Goal: Transaction & Acquisition: Purchase product/service

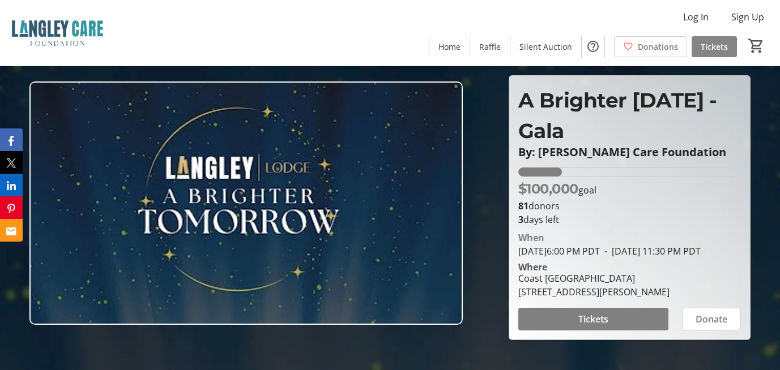
click at [710, 48] on span "Tickets" at bounding box center [714, 47] width 27 height 12
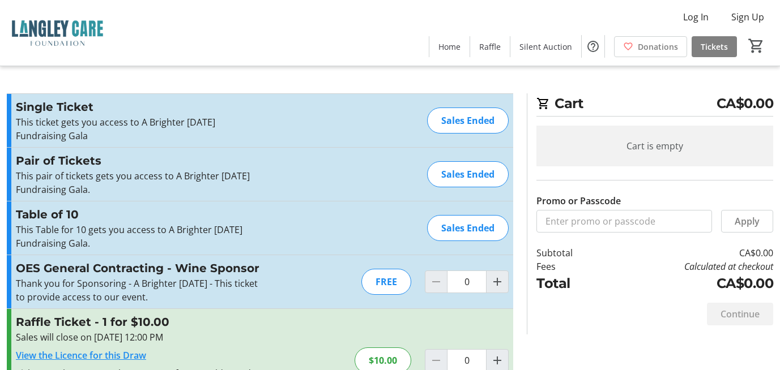
click at [461, 123] on div "Sales Ended" at bounding box center [468, 121] width 82 height 26
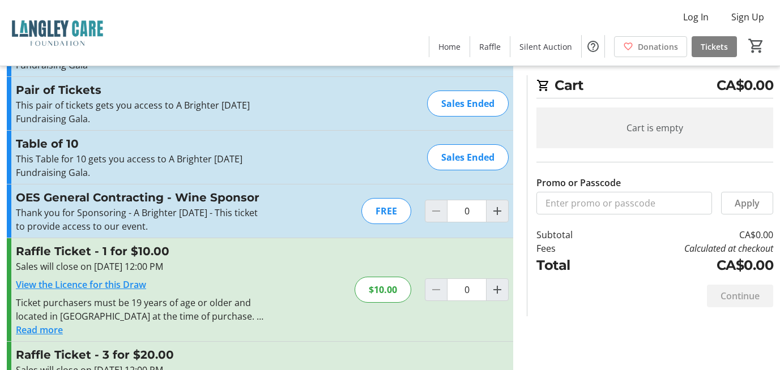
scroll to position [113, 0]
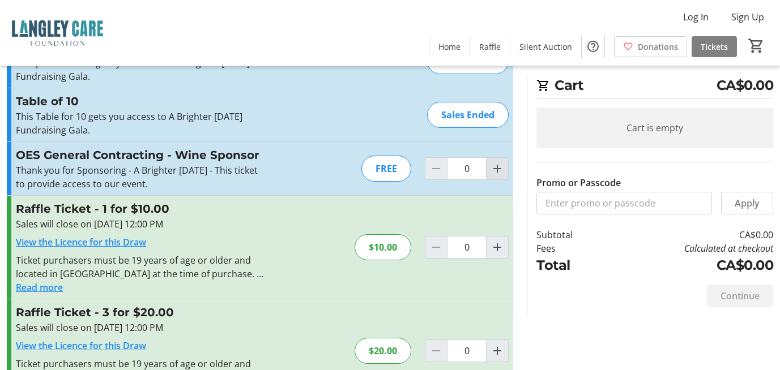
click at [492, 165] on mat-icon "Increment by one" at bounding box center [498, 169] width 14 height 14
click at [494, 167] on mat-icon "Increment by one" at bounding box center [498, 169] width 14 height 14
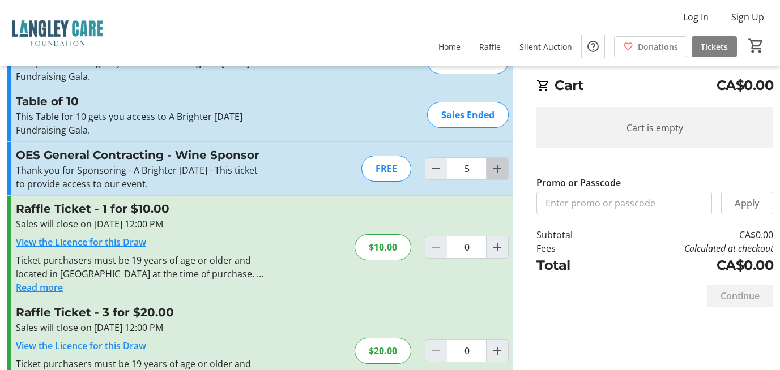
click at [494, 167] on mat-icon "Increment by one" at bounding box center [498, 169] width 14 height 14
click at [495, 167] on mat-icon "Increment by one" at bounding box center [498, 169] width 14 height 14
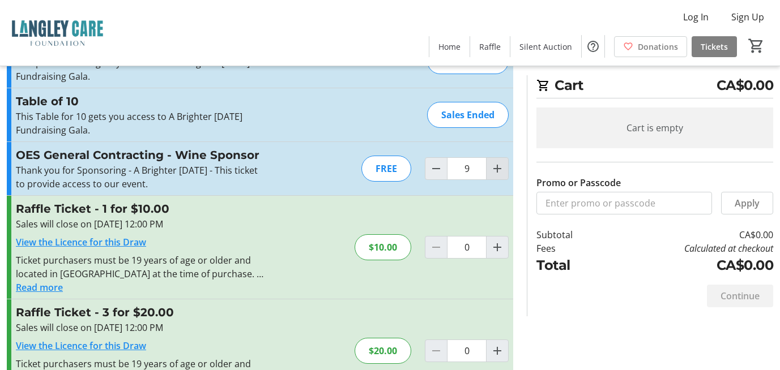
type input "10"
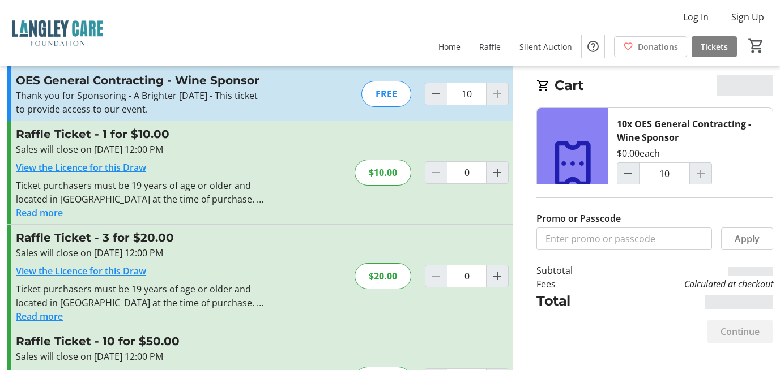
scroll to position [283, 0]
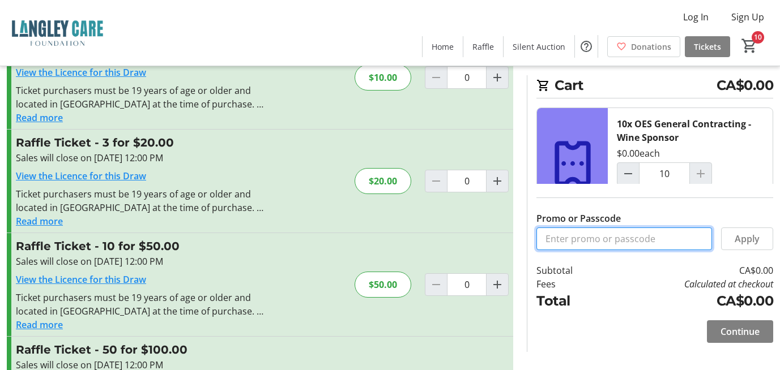
click at [631, 233] on input "Promo or Passcode" at bounding box center [624, 239] width 176 height 23
paste input "OES2025"
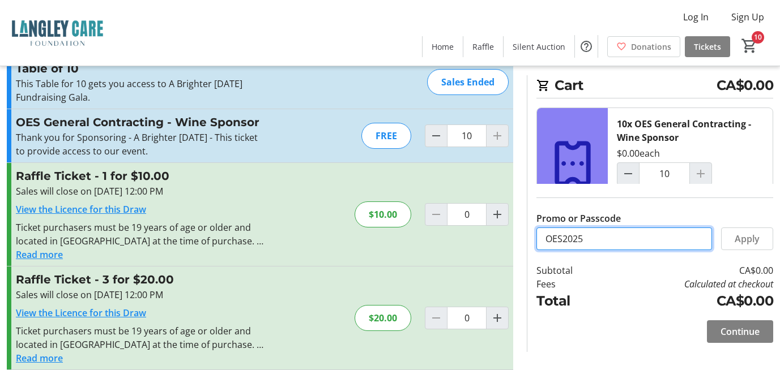
scroll to position [83, 0]
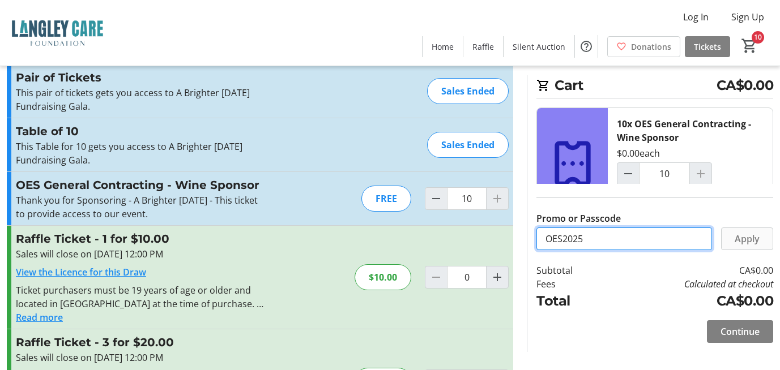
type input "OES2025"
click at [759, 238] on span "Apply" at bounding box center [747, 239] width 25 height 14
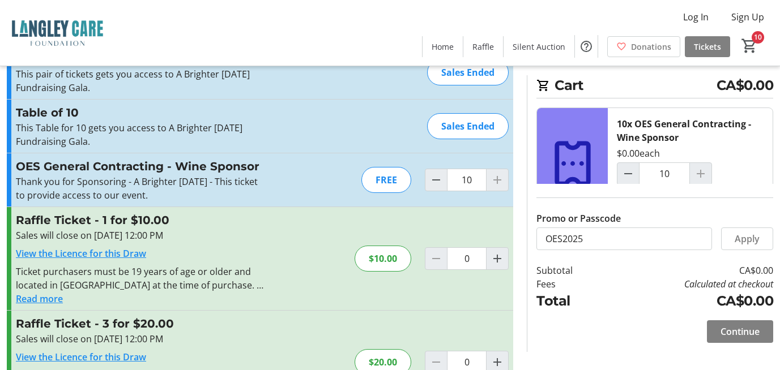
scroll to position [113, 0]
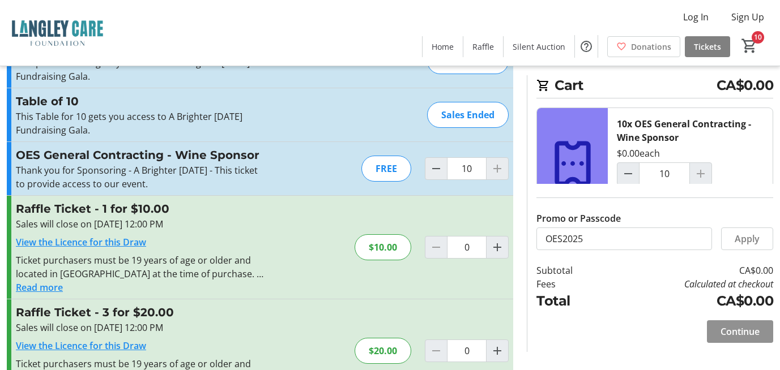
click at [754, 339] on span at bounding box center [740, 331] width 66 height 27
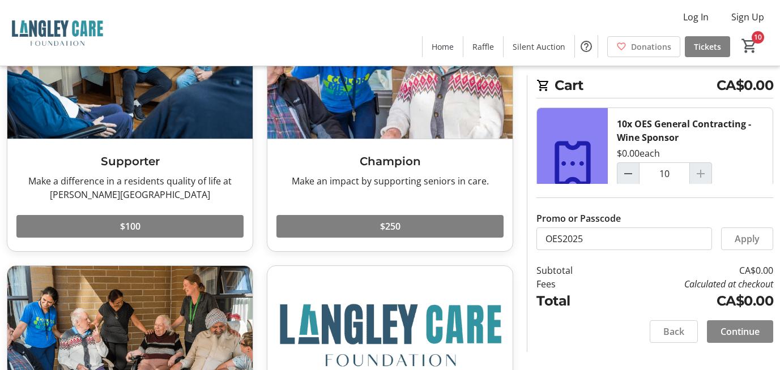
scroll to position [170, 0]
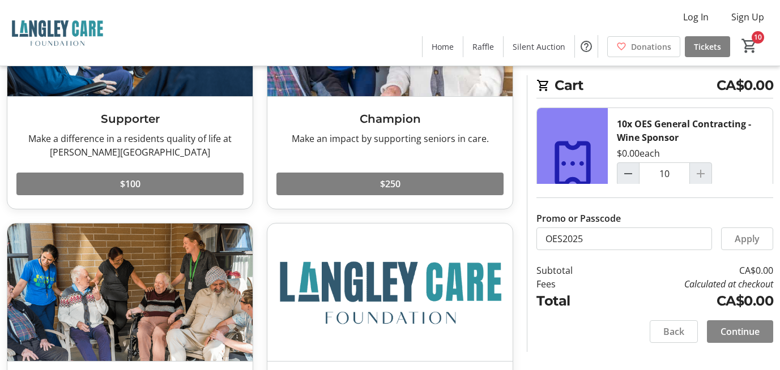
click at [739, 324] on span at bounding box center [740, 331] width 66 height 27
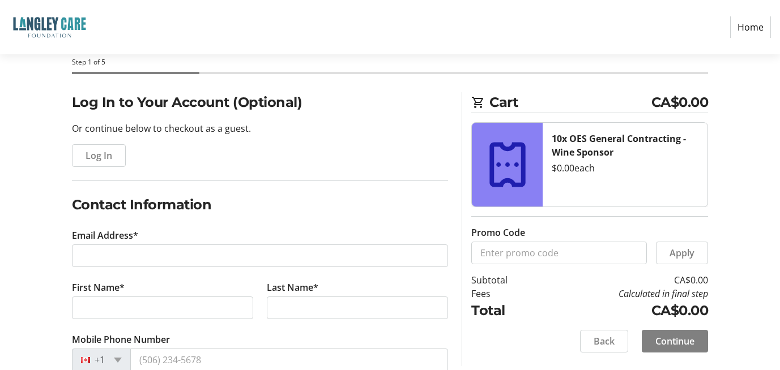
scroll to position [113, 0]
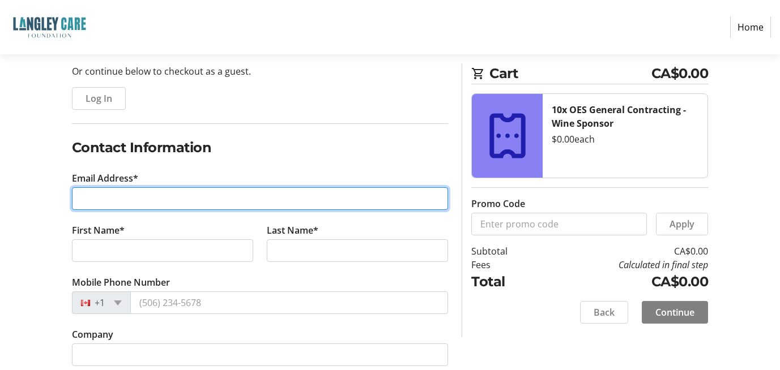
click at [137, 200] on input "Email Address*" at bounding box center [260, 198] width 377 height 23
type input "[EMAIL_ADDRESS][DOMAIN_NAME]"
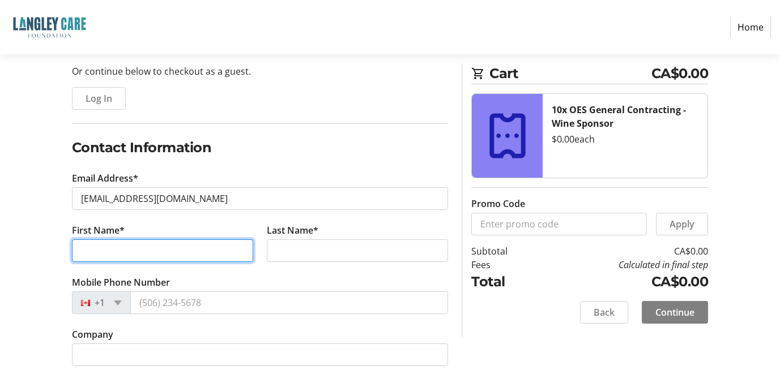
type input "Aga"
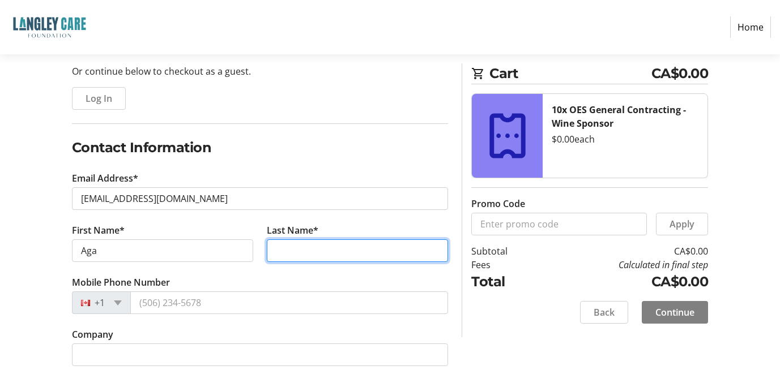
type input "Langowska"
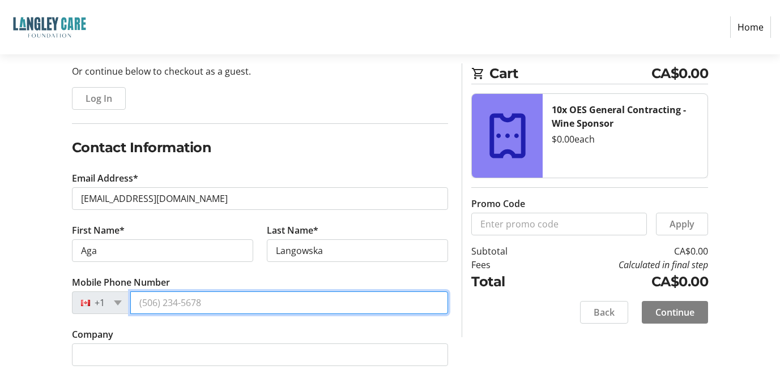
type input "[PHONE_NUMBER]"
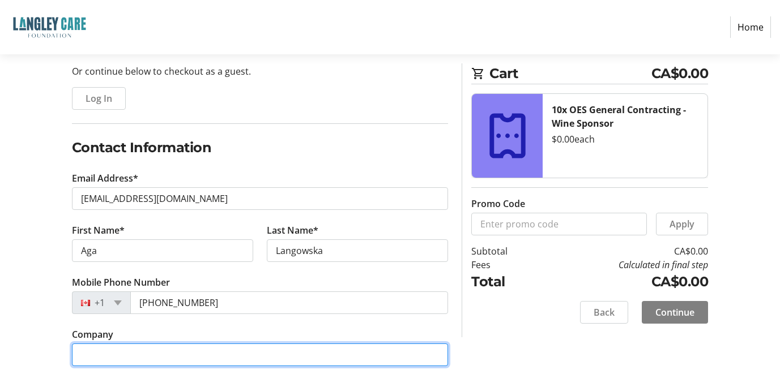
type input "OES General Contracting Inc"
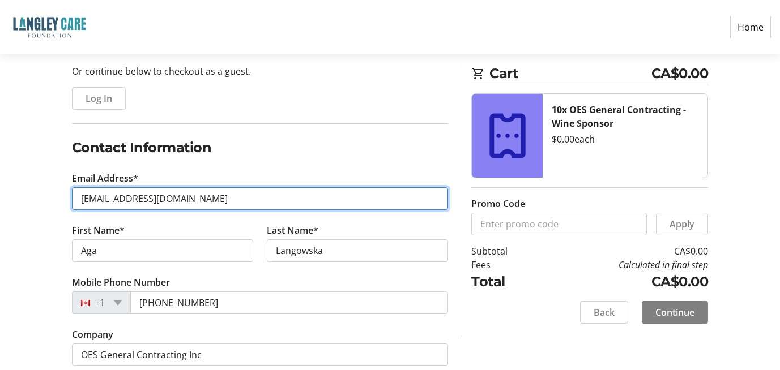
scroll to position [178, 0]
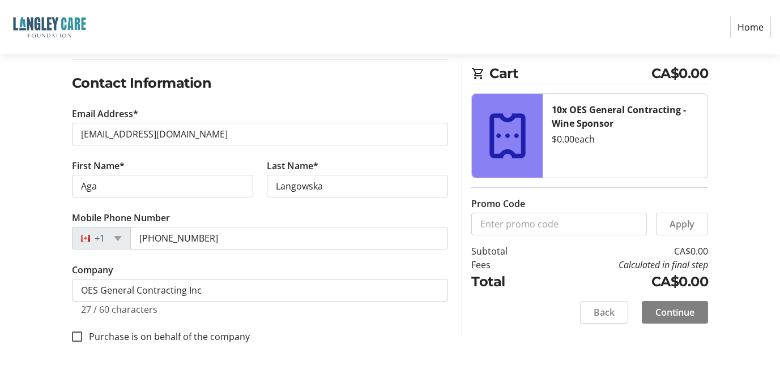
click at [169, 335] on label "Purchase is on behalf of the company" at bounding box center [166, 337] width 168 height 14
click at [82, 335] on input "Purchase is on behalf of the company" at bounding box center [77, 337] width 10 height 10
checkbox input "true"
click at [693, 316] on span "Continue" at bounding box center [674, 313] width 39 height 14
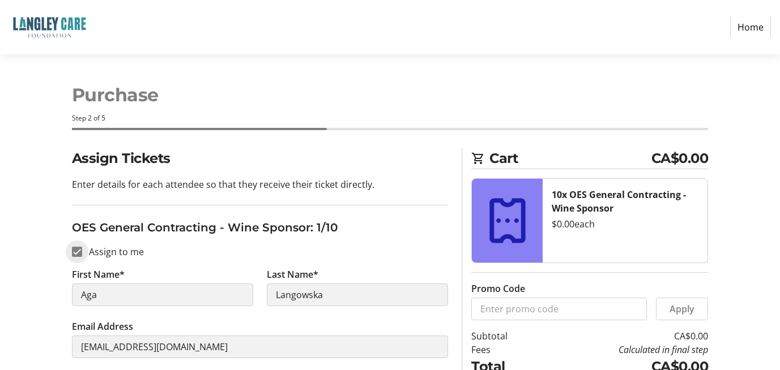
click at [81, 251] on input "Assign to me" at bounding box center [77, 252] width 10 height 10
checkbox input "false"
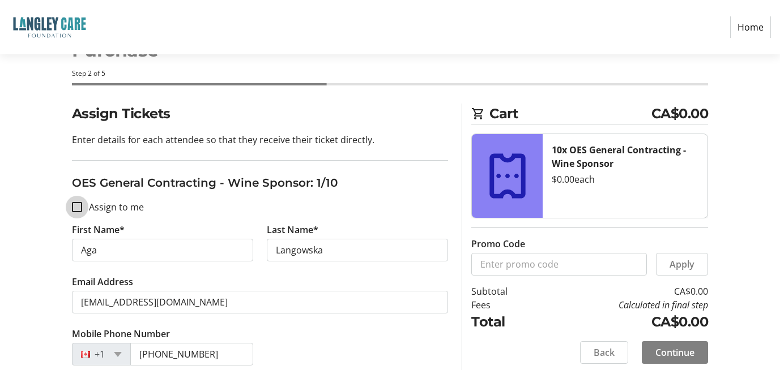
scroll to position [57, 0]
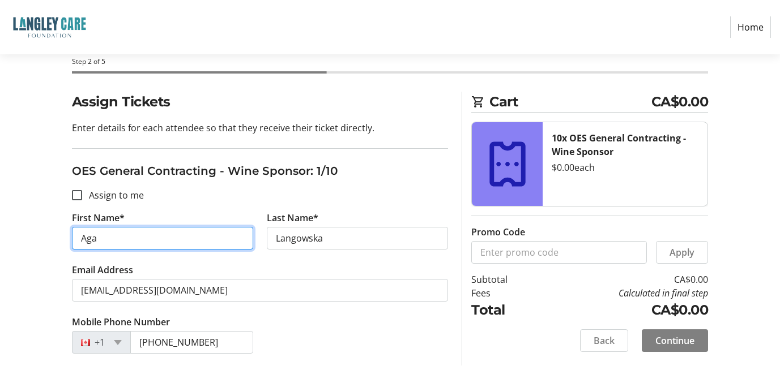
drag, startPoint x: 8, startPoint y: 241, endPoint x: 31, endPoint y: 255, distance: 26.7
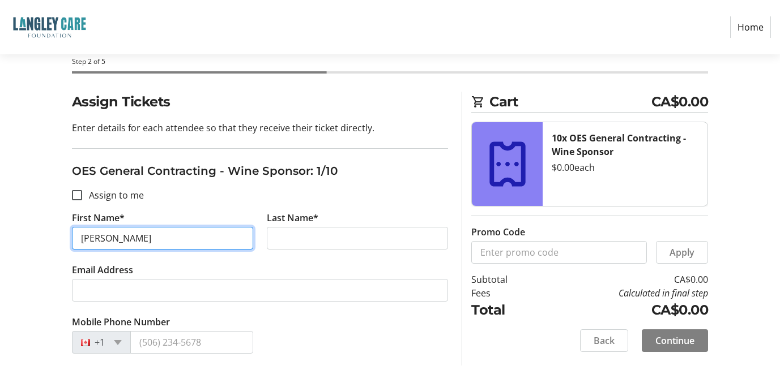
type input "[PERSON_NAME]"
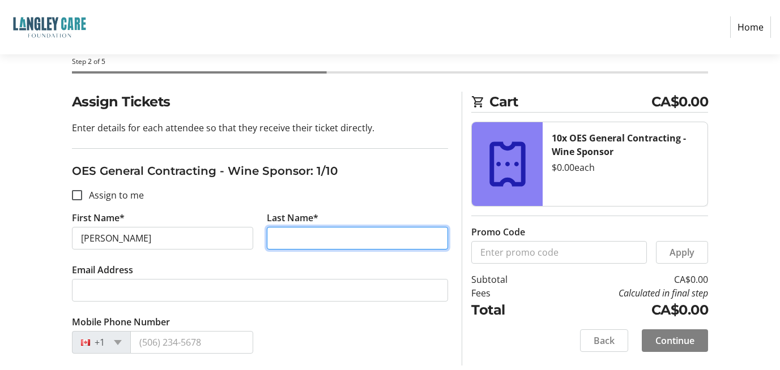
click at [332, 235] on input "Last Name*" at bounding box center [357, 238] width 181 height 23
type input "[PERSON_NAME]"
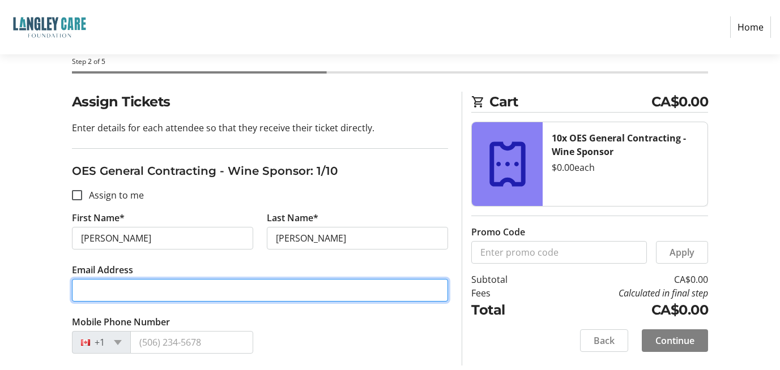
click at [109, 293] on input "Email Address" at bounding box center [260, 290] width 377 height 23
drag, startPoint x: 101, startPoint y: 291, endPoint x: 20, endPoint y: 295, distance: 81.1
type input "[EMAIL_ADDRESS][DOMAIN_NAME]"
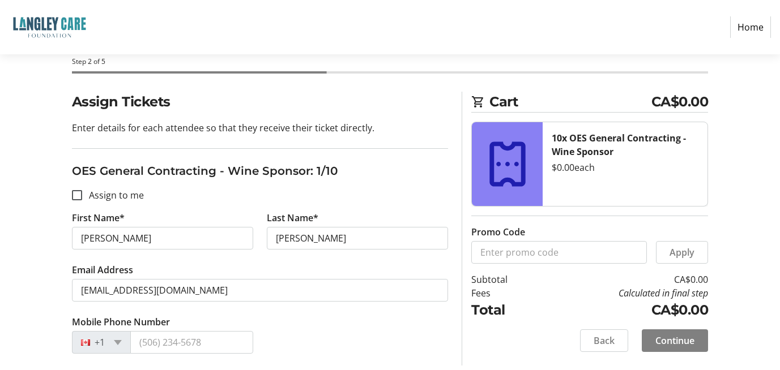
click at [316, 343] on div "Mobile Phone Number +1" at bounding box center [260, 342] width 390 height 52
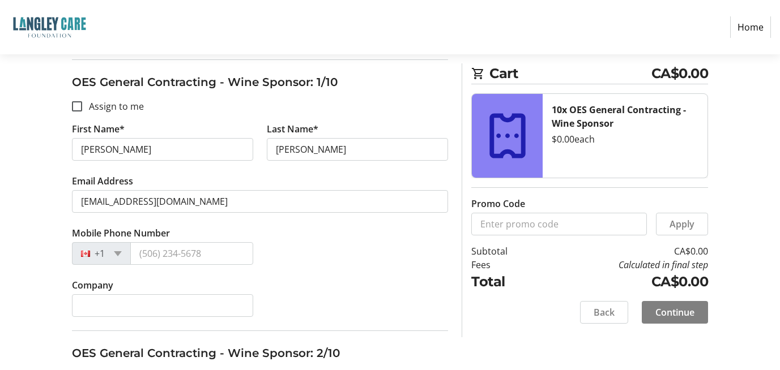
scroll to position [227, 0]
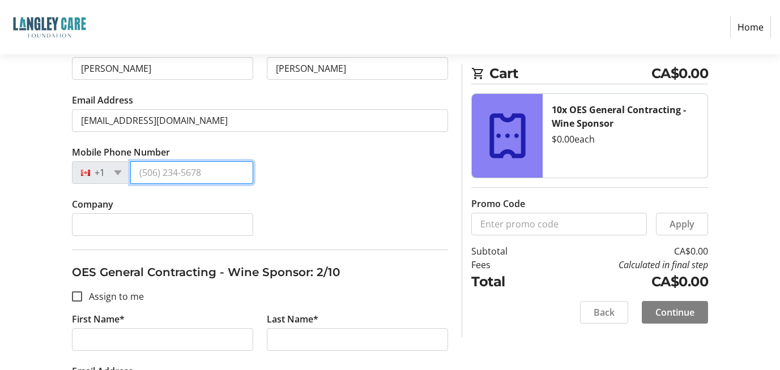
click at [152, 174] on input "Mobile Phone Number" at bounding box center [191, 172] width 123 height 23
type input "[PHONE_NUMBER]"
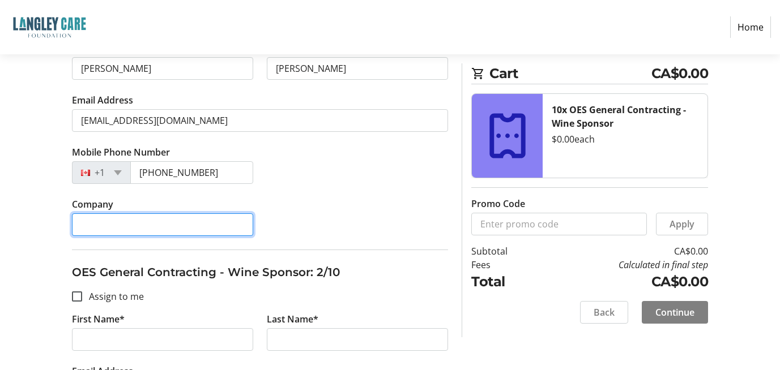
click at [216, 216] on input "Company" at bounding box center [162, 225] width 181 height 23
type input "OES General Contracting Inc"
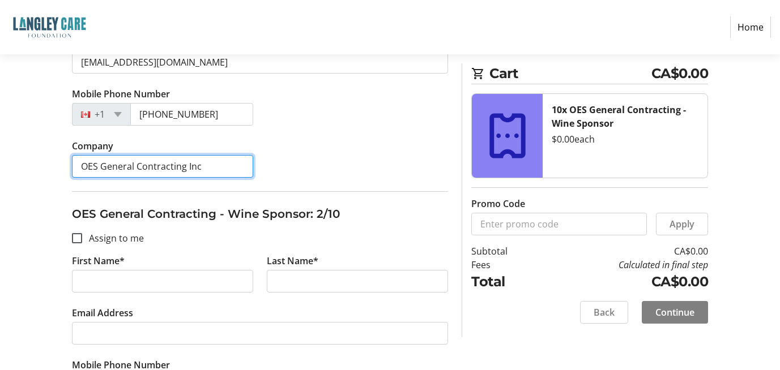
scroll to position [340, 0]
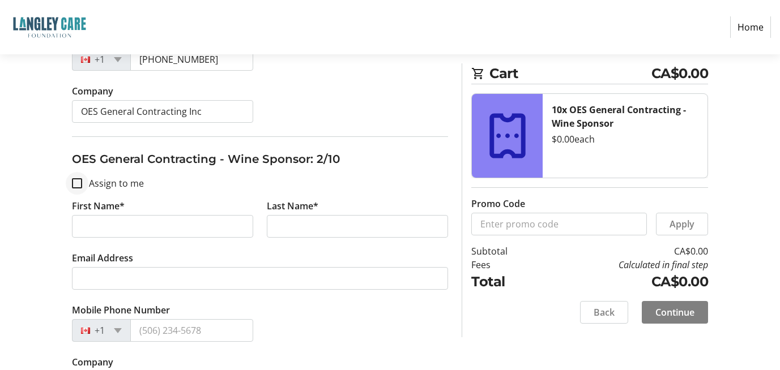
click at [69, 183] on div at bounding box center [76, 183] width 27 height 27
checkbox input "true"
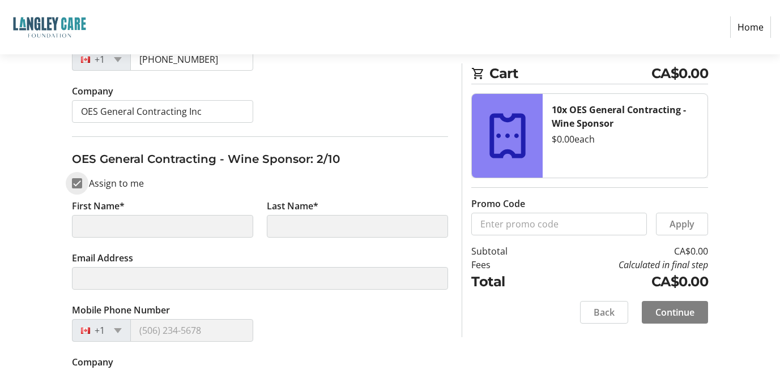
type input "Aga"
type input "Langowska"
type input "[EMAIL_ADDRESS][DOMAIN_NAME]"
type input "[PHONE_NUMBER]"
type input "OES General Contracting Inc"
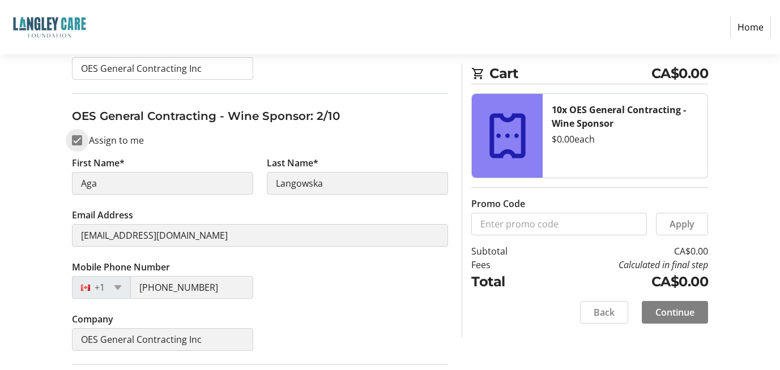
scroll to position [397, 0]
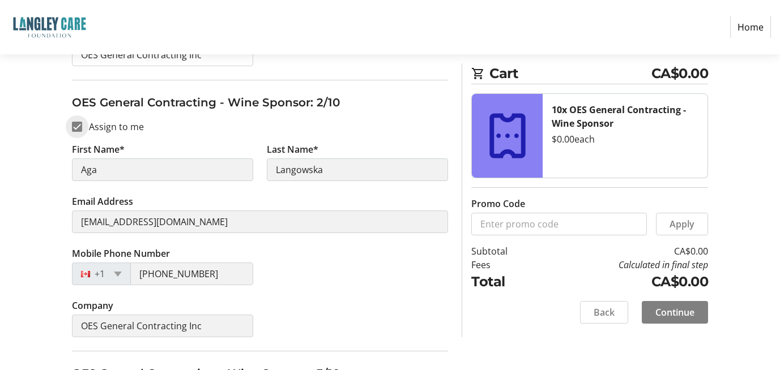
click at [79, 125] on input "Assign to me" at bounding box center [77, 127] width 10 height 10
checkbox input "false"
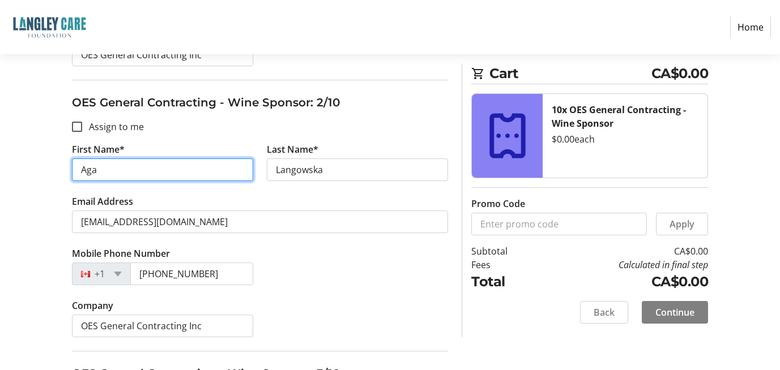
click at [103, 165] on input "Aga" at bounding box center [162, 170] width 181 height 23
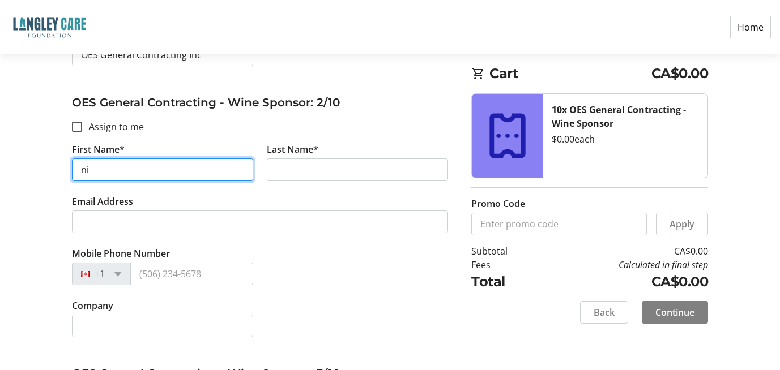
type input "n"
type input "[PERSON_NAME]"
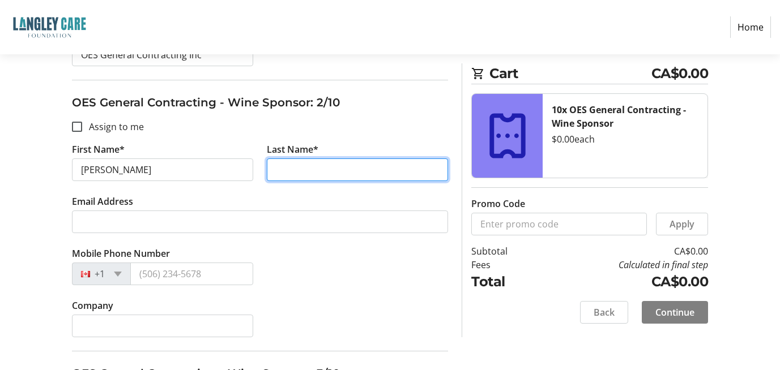
click at [333, 175] on input "Last Name*" at bounding box center [357, 170] width 181 height 23
type input "Langowska"
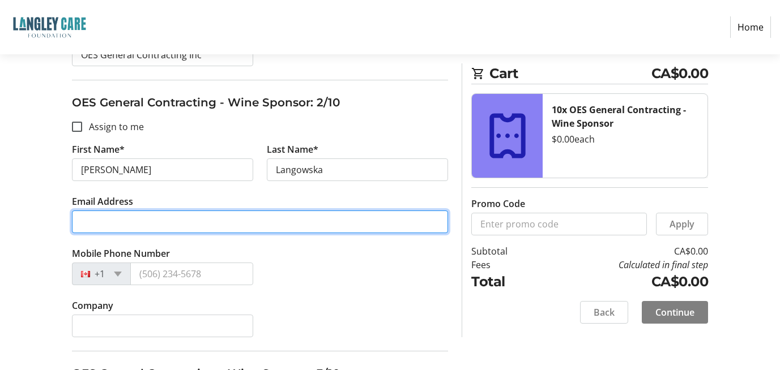
click at [124, 222] on input "Email Address" at bounding box center [260, 222] width 377 height 23
type input "[EMAIL_ADDRESS][DOMAIN_NAME]"
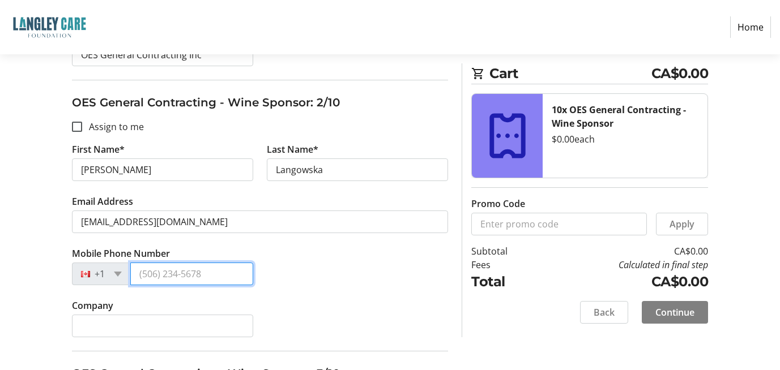
click at [201, 272] on input "Mobile Phone Number" at bounding box center [191, 274] width 123 height 23
type input "[PHONE_NUMBER]"
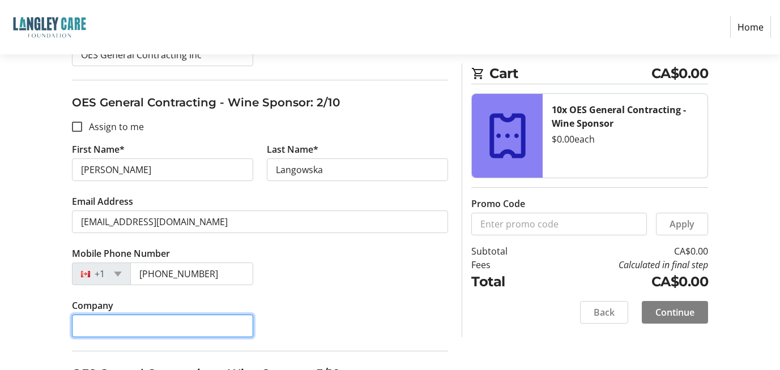
click at [151, 327] on input "Company" at bounding box center [162, 326] width 181 height 23
type input "OES General Contracting Inc"
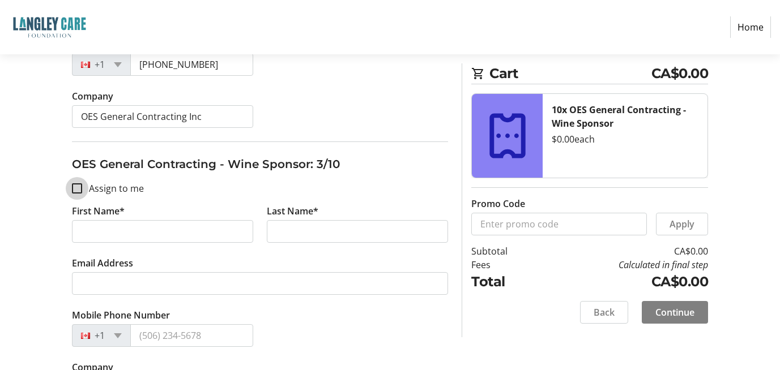
scroll to position [610, 0]
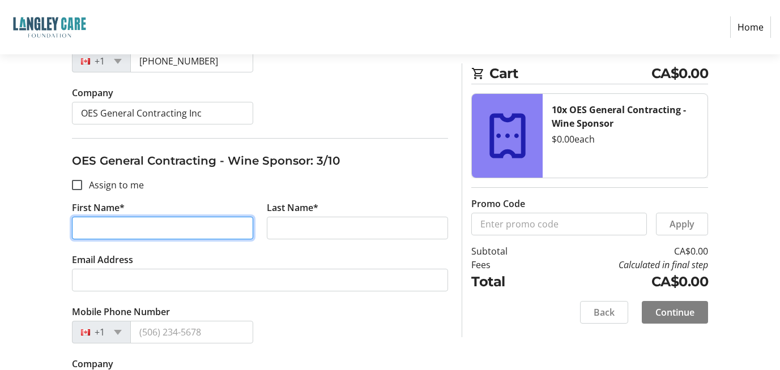
click at [86, 229] on input "First Name*" at bounding box center [162, 228] width 181 height 23
type input "[PERSON_NAME]"
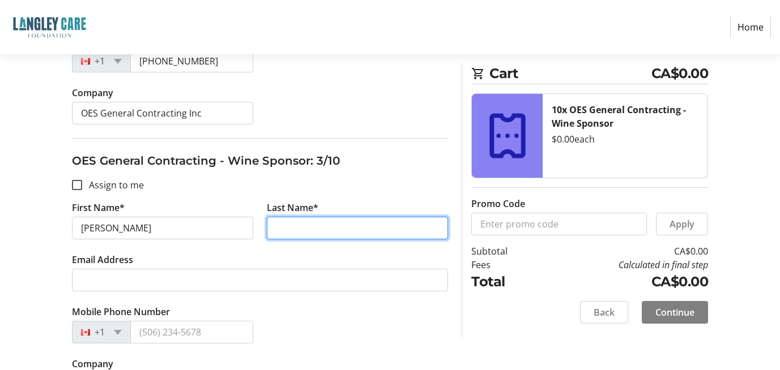
click at [298, 230] on input "Last Name*" at bounding box center [357, 228] width 181 height 23
type input "Pawelec"
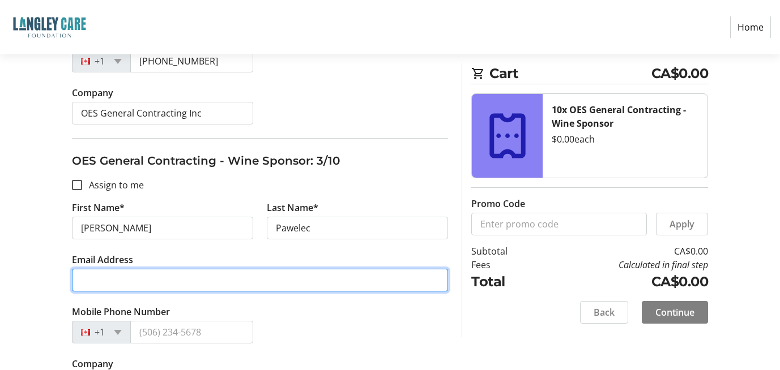
type input "[EMAIL_ADDRESS][DOMAIN_NAME]"
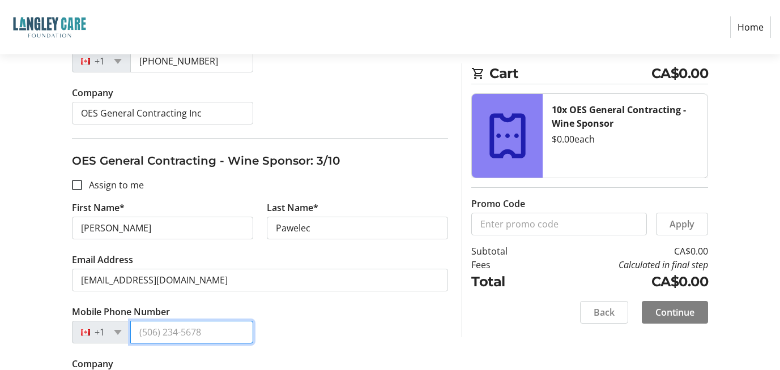
type input "[PHONE_NUMBER]"
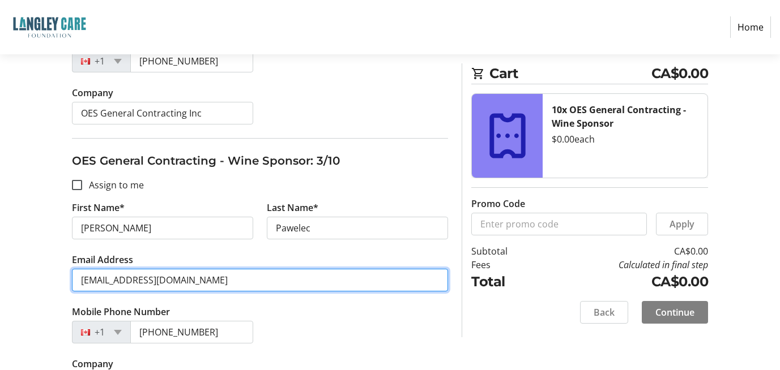
drag, startPoint x: 103, startPoint y: 283, endPoint x: 82, endPoint y: 292, distance: 22.3
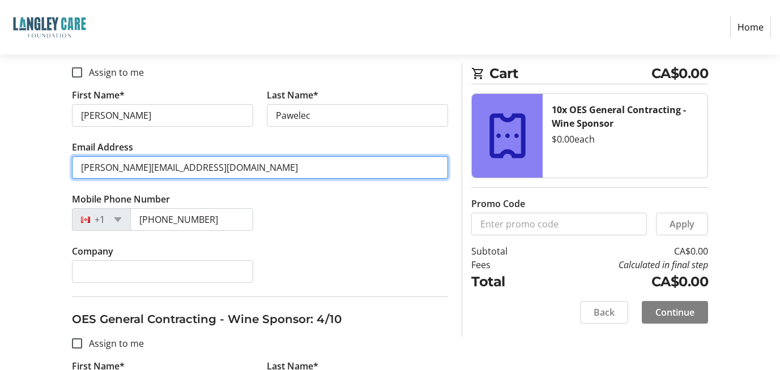
scroll to position [723, 0]
type input "[PERSON_NAME][EMAIL_ADDRESS][DOMAIN_NAME]"
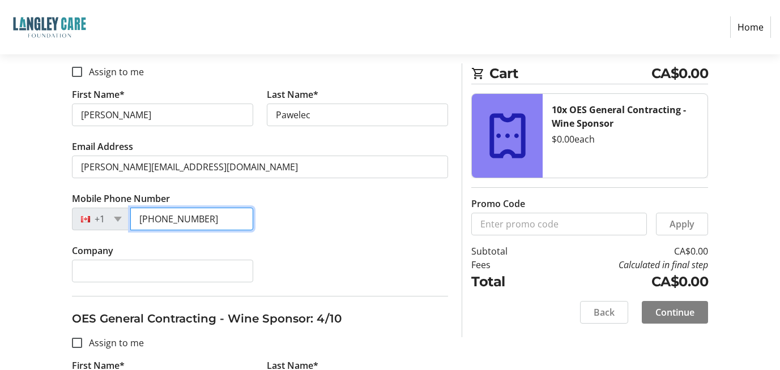
drag, startPoint x: 151, startPoint y: 212, endPoint x: 10, endPoint y: 213, distance: 141.1
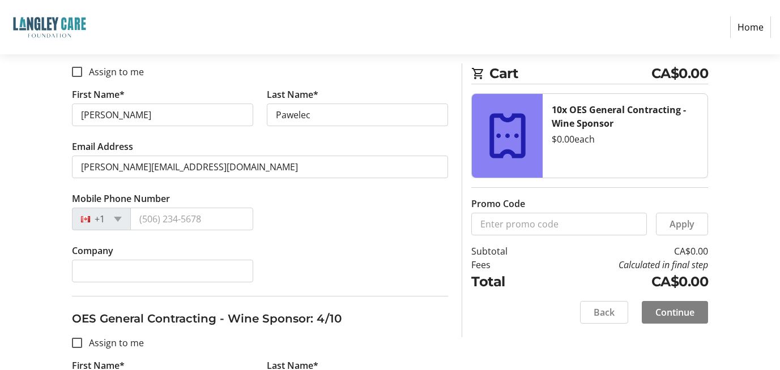
click at [135, 283] on tr-form-field "Company" at bounding box center [162, 270] width 195 height 52
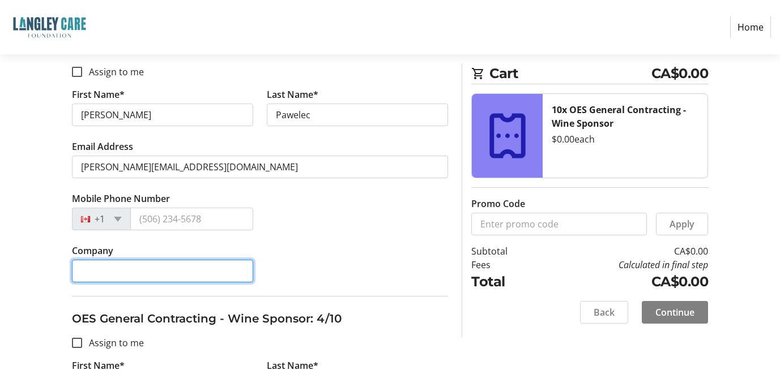
click at [140, 274] on input "Company" at bounding box center [162, 271] width 181 height 23
type input "OES General Contracting Inc"
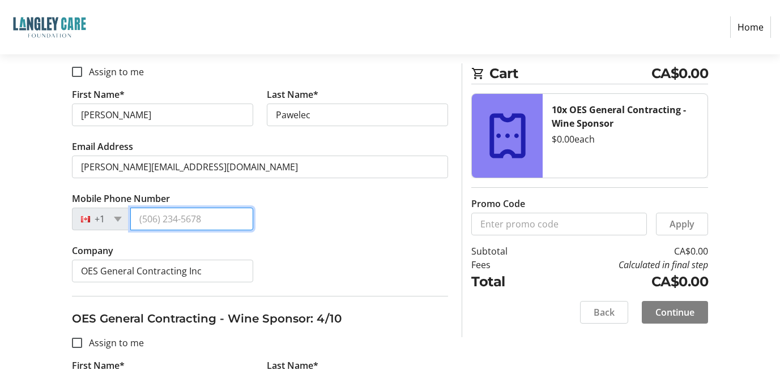
type input "[PHONE_NUMBER]"
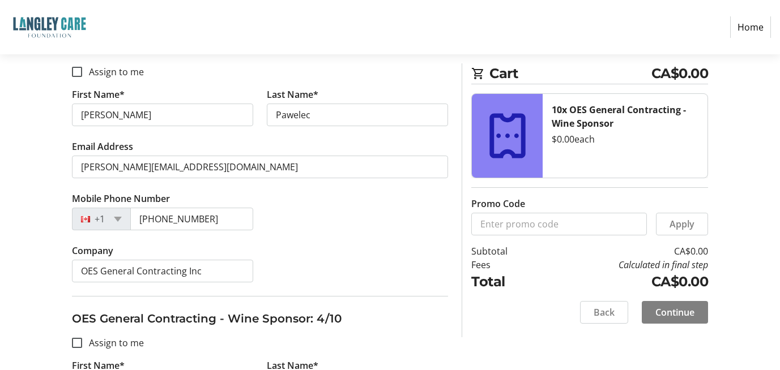
click at [302, 247] on div "Company OES General Contracting Inc" at bounding box center [260, 270] width 390 height 52
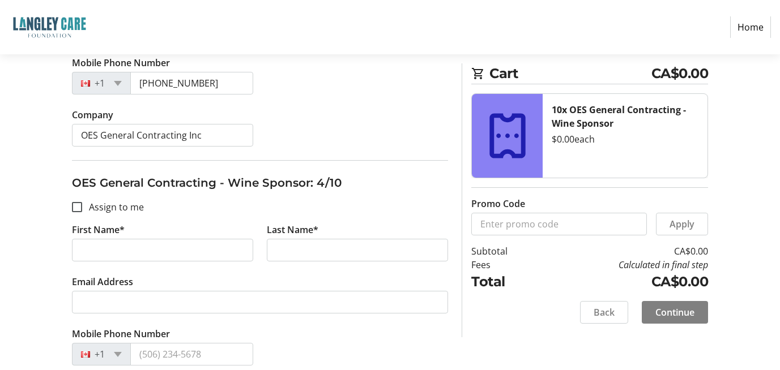
scroll to position [893, 0]
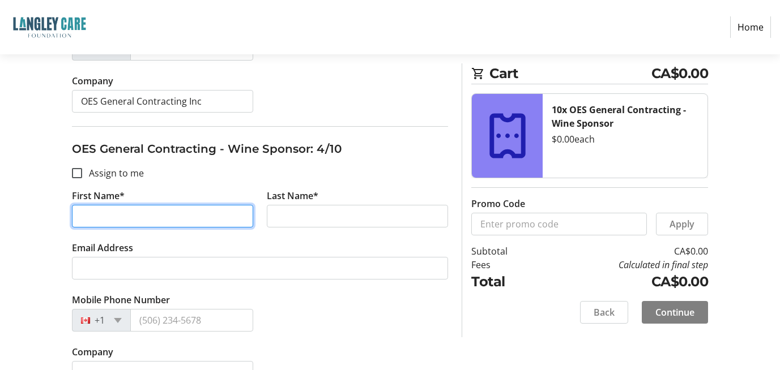
drag, startPoint x: 130, startPoint y: 223, endPoint x: 139, endPoint y: 222, distance: 9.1
click at [130, 223] on input "First Name*" at bounding box center [162, 216] width 181 height 23
type input "[PERSON_NAME]"
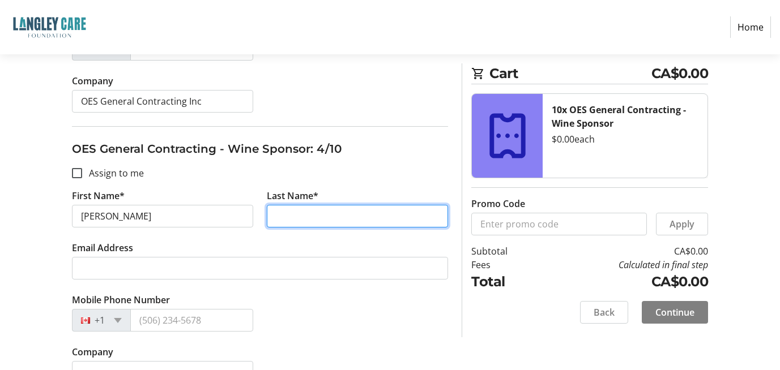
click at [368, 213] on input "Last Name*" at bounding box center [357, 216] width 181 height 23
type input "Pawelec"
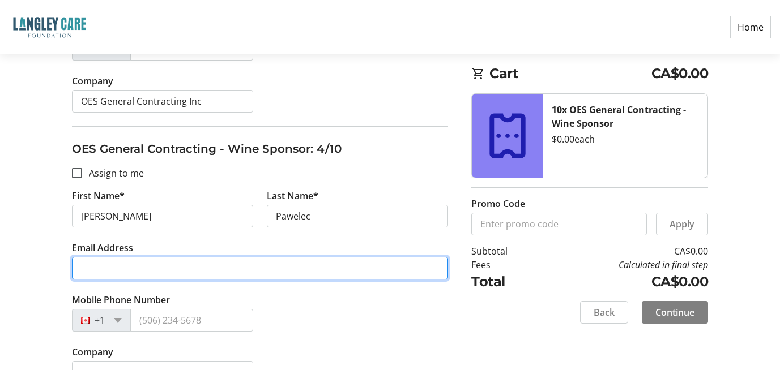
click at [117, 262] on input "Email Address" at bounding box center [260, 268] width 377 height 23
click at [163, 274] on input "office@" at bounding box center [260, 268] width 377 height 23
type input "[EMAIL_ADDRESS][DOMAIN_NAME]"
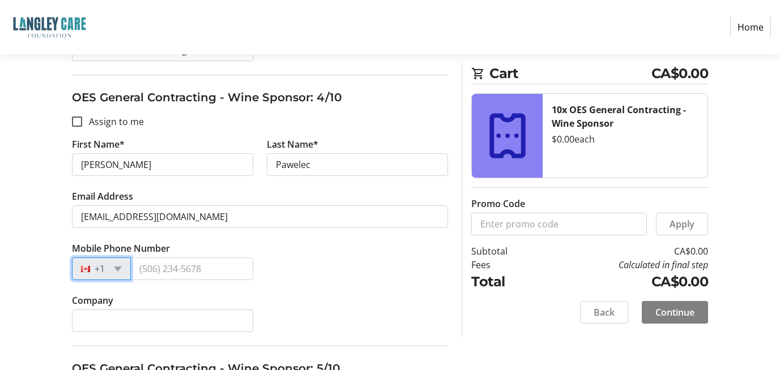
scroll to position [1006, 0]
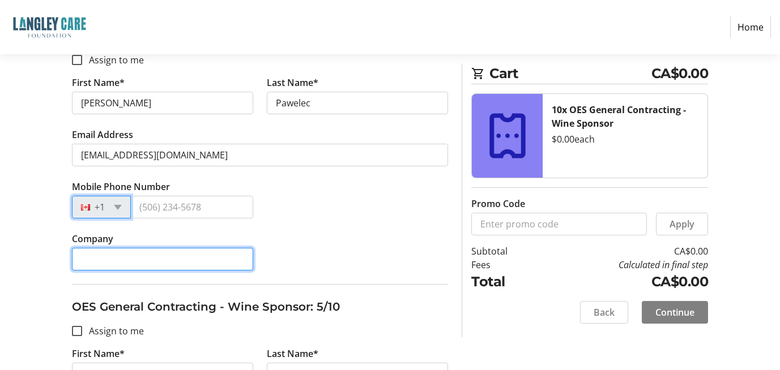
click at [127, 264] on input "Company" at bounding box center [162, 259] width 181 height 23
type input "OES General Contracting Inc"
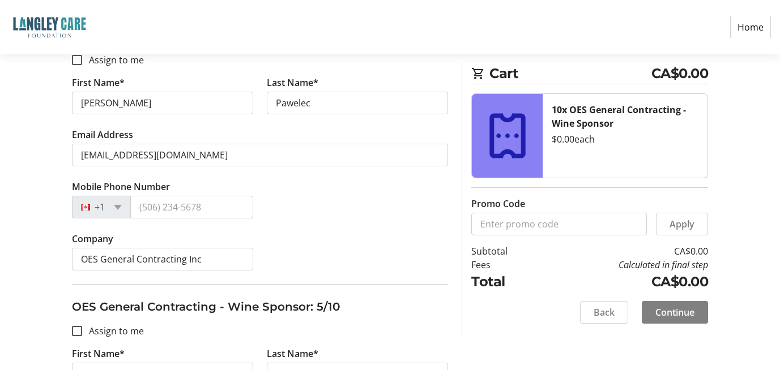
click at [325, 226] on div "Mobile Phone Number +1" at bounding box center [260, 206] width 390 height 52
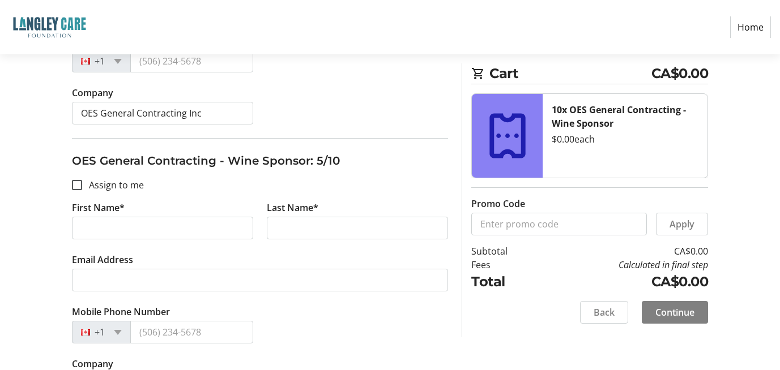
scroll to position [1233, 0]
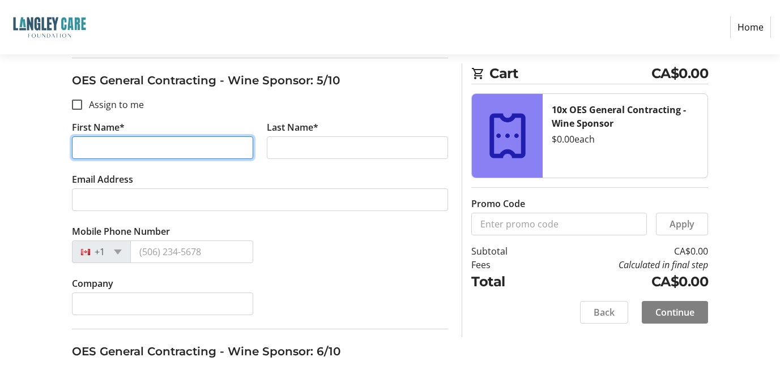
click at [134, 146] on input "First Name*" at bounding box center [162, 148] width 181 height 23
type input "[PERSON_NAME]"
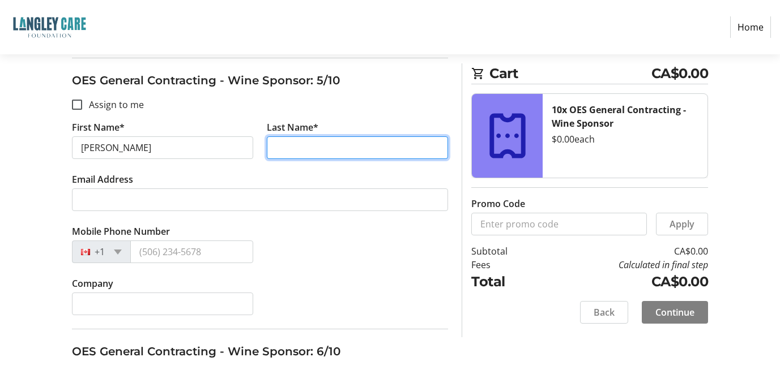
drag, startPoint x: 299, startPoint y: 137, endPoint x: 283, endPoint y: 142, distance: 16.7
click at [299, 137] on input "Last Name*" at bounding box center [357, 148] width 181 height 23
type input "[PERSON_NAME]"
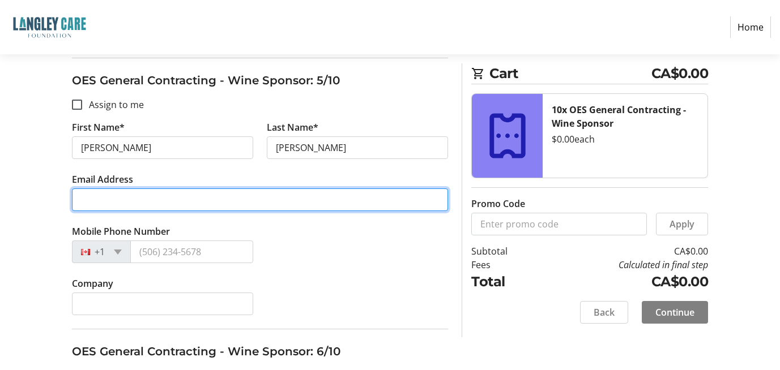
click at [188, 190] on input "Email Address" at bounding box center [260, 200] width 377 height 23
type input "[PERSON_NAME]"
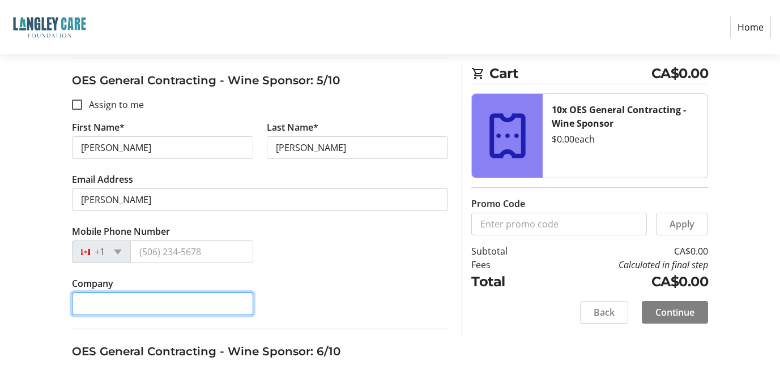
click at [246, 305] on tr-form-field "Company" at bounding box center [162, 303] width 195 height 52
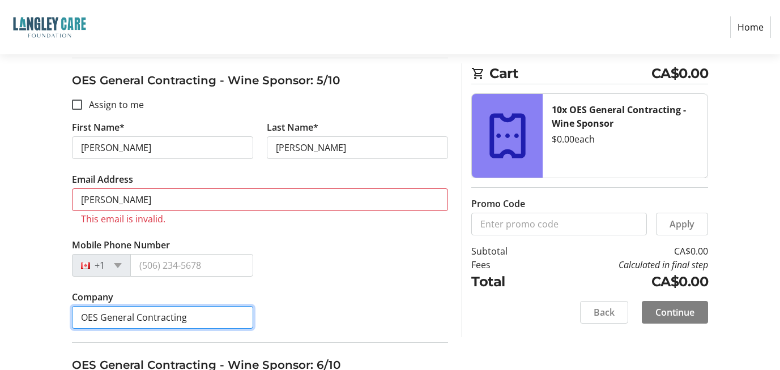
type input "OES General Contracting"
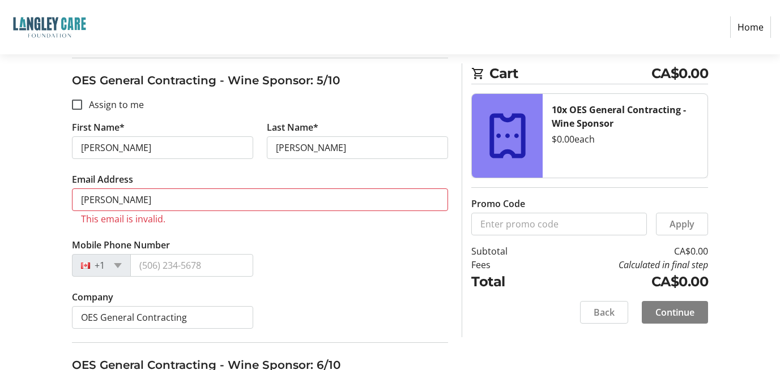
click at [421, 224] on tr-error "This email is invalid." at bounding box center [260, 219] width 359 height 11
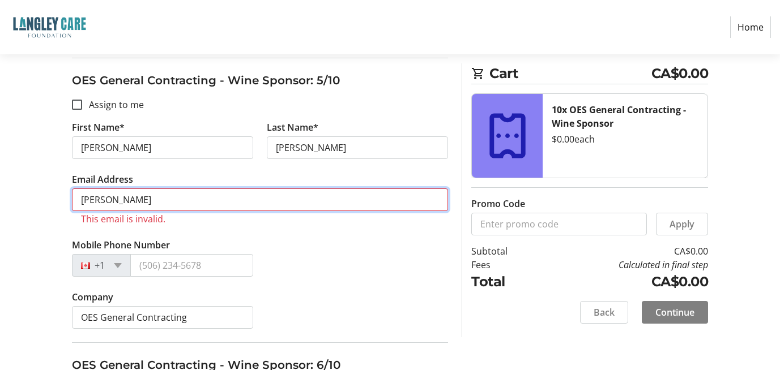
drag, startPoint x: 219, startPoint y: 204, endPoint x: -2, endPoint y: 151, distance: 227.2
click at [0, 151] on html "Home Purchase Step 2 of 5 Cart CA$0.00 10x OES General Contracting - Wine Spons…" at bounding box center [390, 233] width 780 height 2932
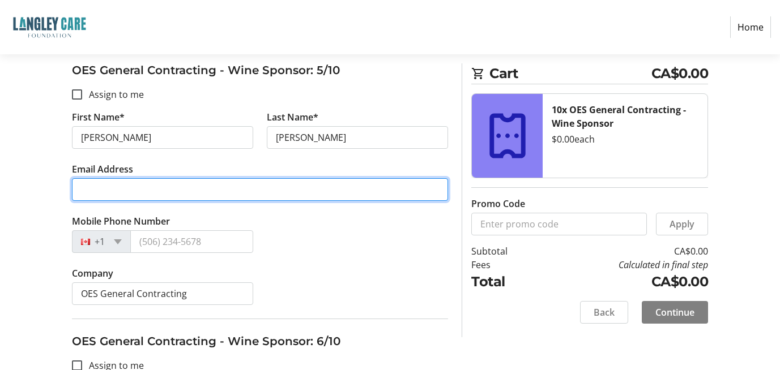
scroll to position [1289, 0]
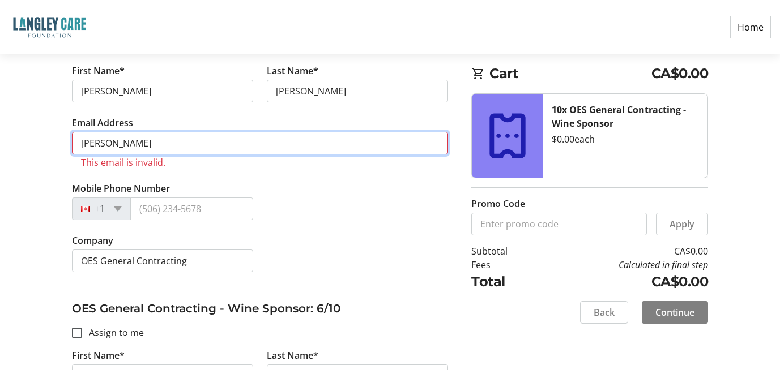
type input "[PERSON_NAME][EMAIL_ADDRESS][DOMAIN_NAME]"
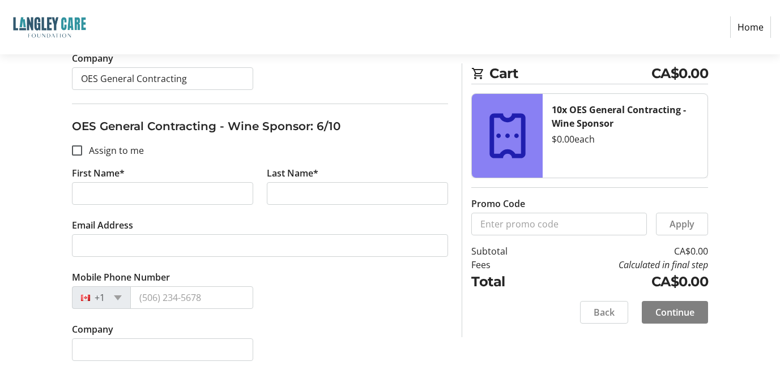
scroll to position [1459, 0]
click at [144, 199] on input "First Name*" at bounding box center [162, 192] width 181 height 23
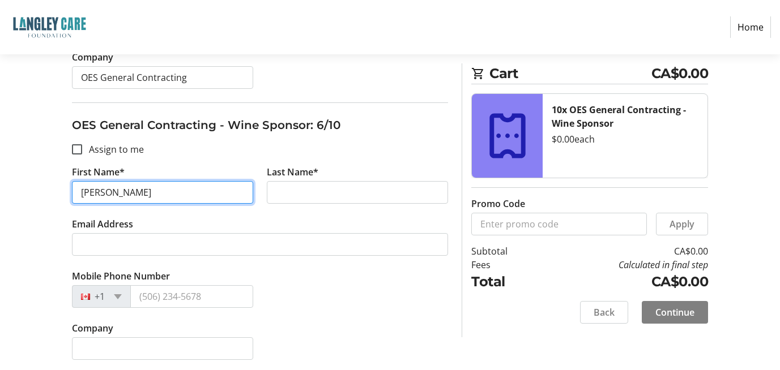
type input "[PERSON_NAME]"
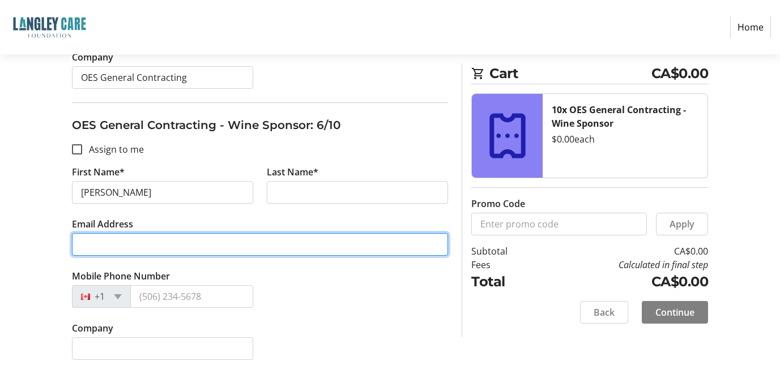
click at [152, 249] on input "Email Address" at bounding box center [260, 244] width 377 height 23
type input "[PERSON_NAME][EMAIL_ADDRESS][DOMAIN_NAME]"
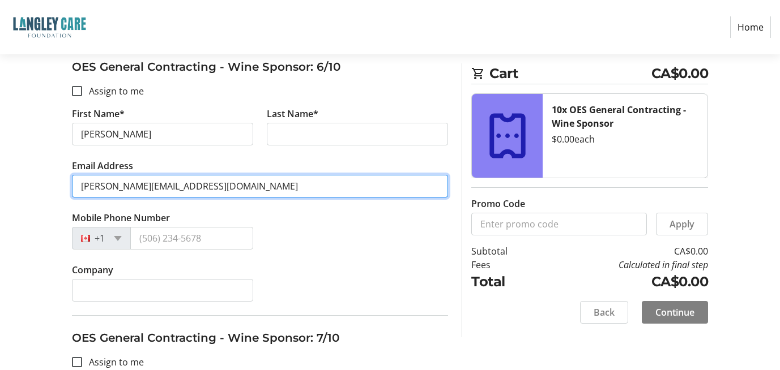
scroll to position [1572, 0]
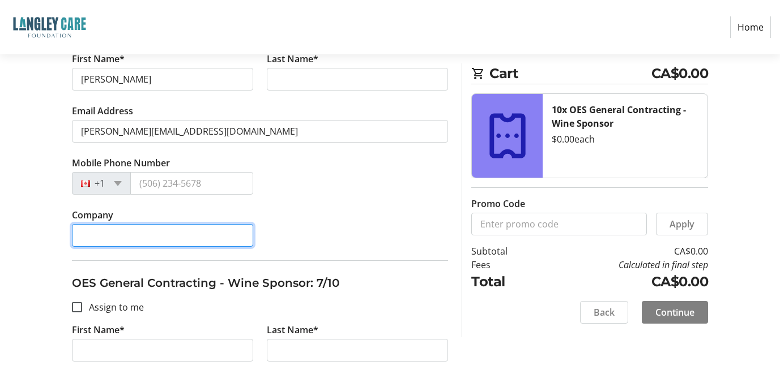
click at [189, 236] on input "Company" at bounding box center [162, 235] width 181 height 23
type input "OES General Contracting Inc"
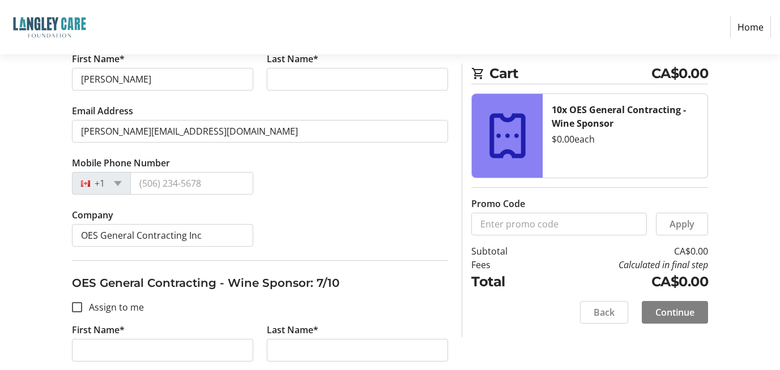
click at [385, 200] on div "Mobile Phone Number +1" at bounding box center [260, 182] width 390 height 52
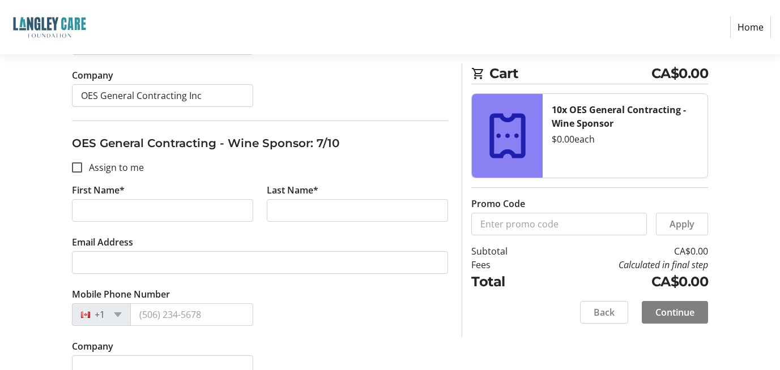
scroll to position [1742, 0]
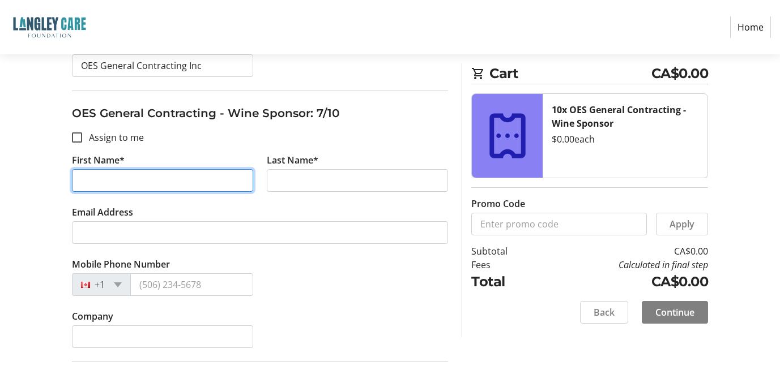
click at [139, 189] on input "First Name*" at bounding box center [162, 180] width 181 height 23
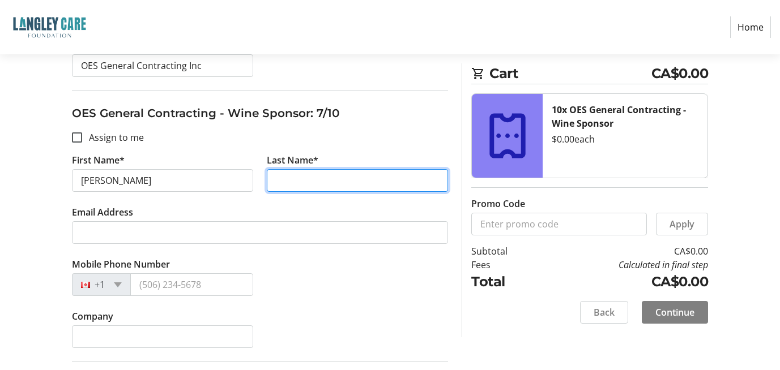
click at [361, 186] on input "Last Name*" at bounding box center [357, 180] width 181 height 23
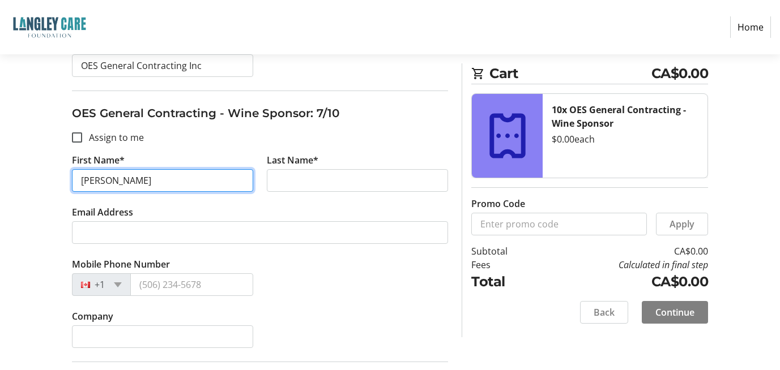
drag, startPoint x: 123, startPoint y: 178, endPoint x: 0, endPoint y: 181, distance: 123.0
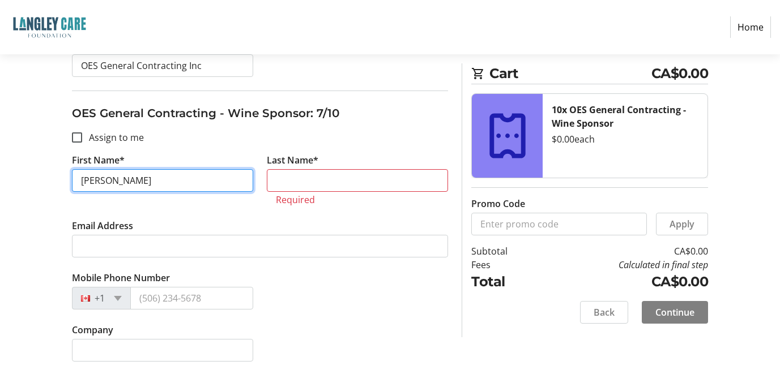
type input "[PERSON_NAME]"
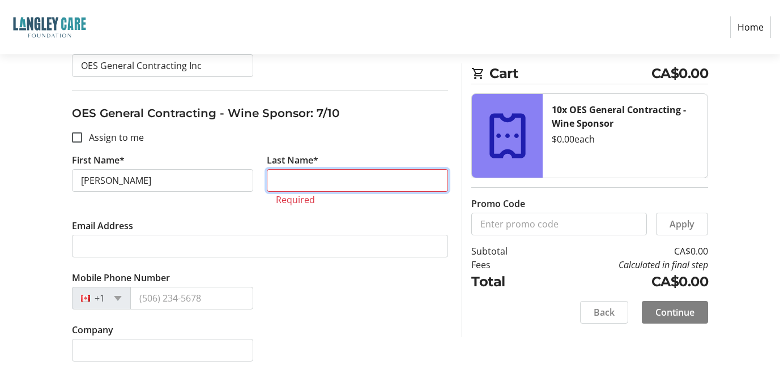
click at [402, 184] on input "Last Name*" at bounding box center [357, 180] width 181 height 23
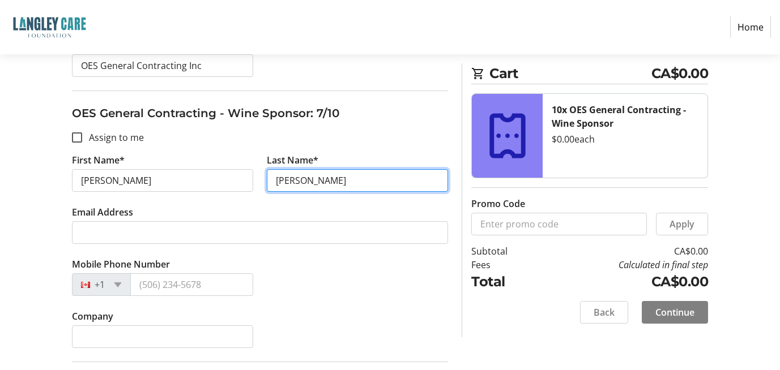
type input "[PERSON_NAME]"
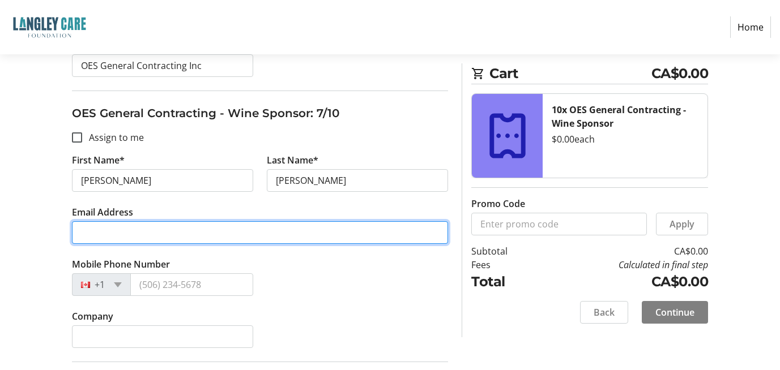
drag, startPoint x: 146, startPoint y: 233, endPoint x: 293, endPoint y: 249, distance: 148.7
click at [146, 233] on input "Email Address" at bounding box center [260, 232] width 377 height 23
type input "[EMAIL_ADDRESS][DOMAIN_NAME]"
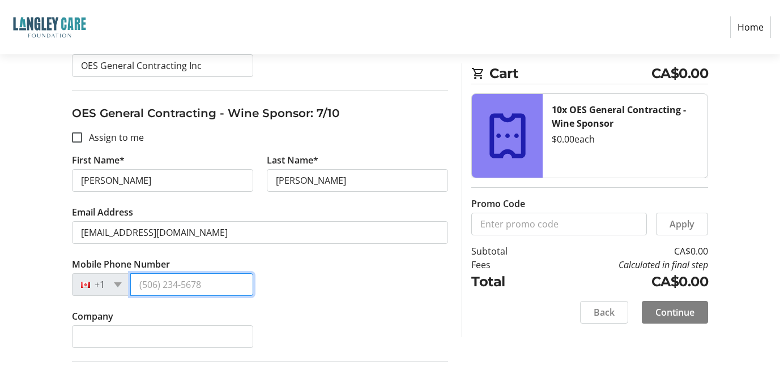
type input "[PHONE_NUMBER]"
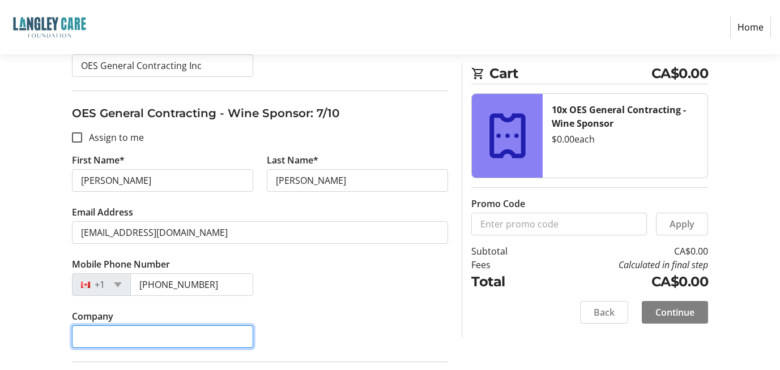
type input "OES General Contracting Inc"
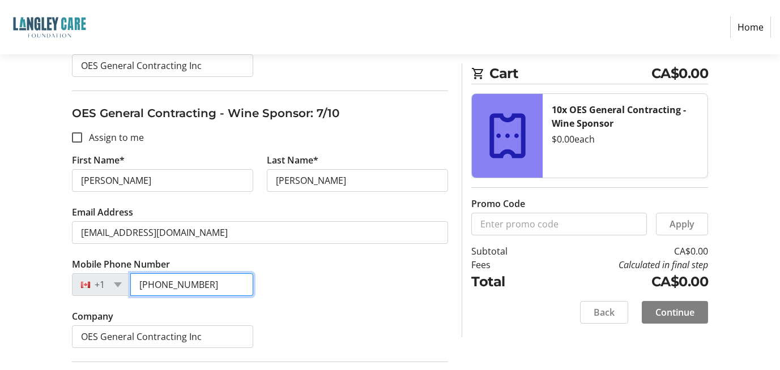
drag, startPoint x: 16, startPoint y: 266, endPoint x: 0, endPoint y: 280, distance: 22.1
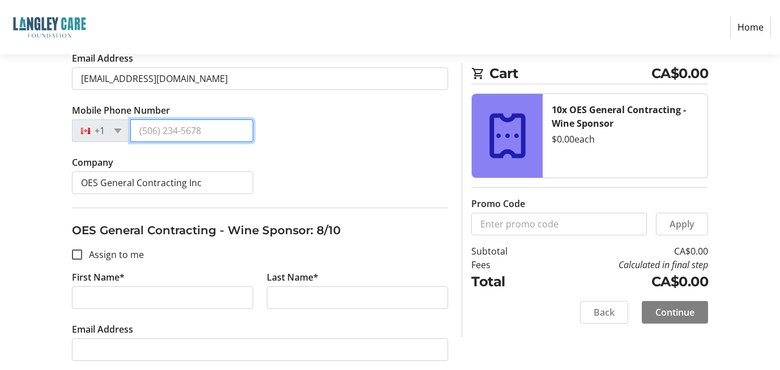
scroll to position [1912, 0]
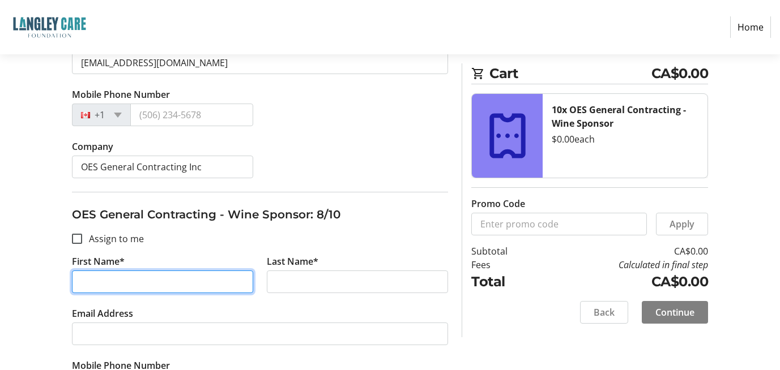
click at [123, 274] on input "First Name*" at bounding box center [162, 282] width 181 height 23
type input "[PERSON_NAME]"
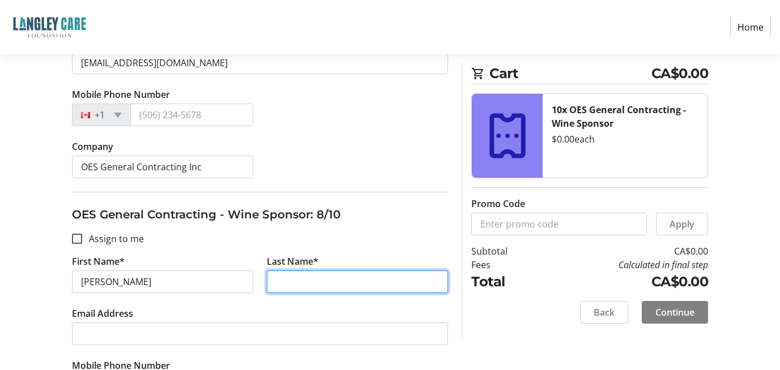
click at [297, 279] on input "Last Name*" at bounding box center [357, 282] width 181 height 23
type input "Leznoff"
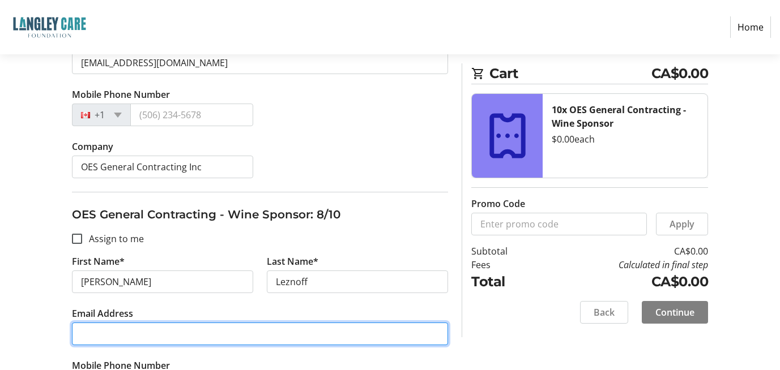
click at [255, 329] on input "Email Address" at bounding box center [260, 334] width 377 height 23
type input "[EMAIL_ADDRESS][DOMAIN_NAME]"
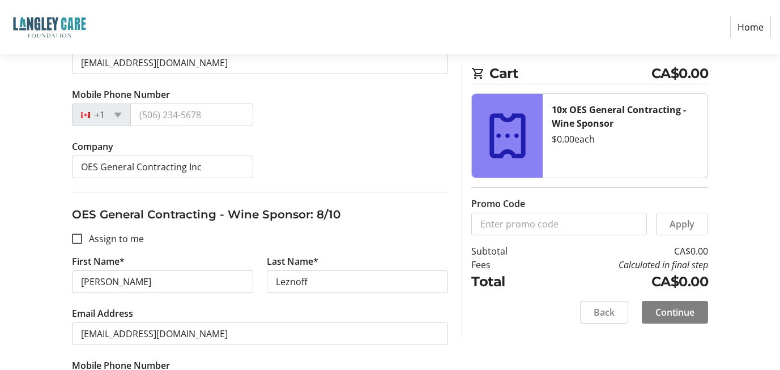
type input "[PHONE_NUMBER]"
type input "OES General Contracting Inc"
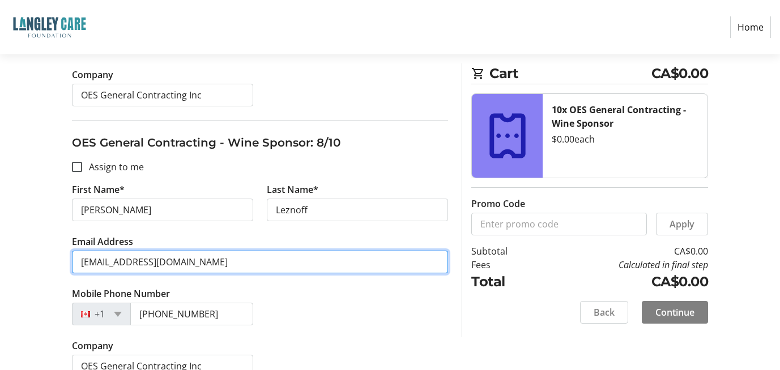
scroll to position [2026, 0]
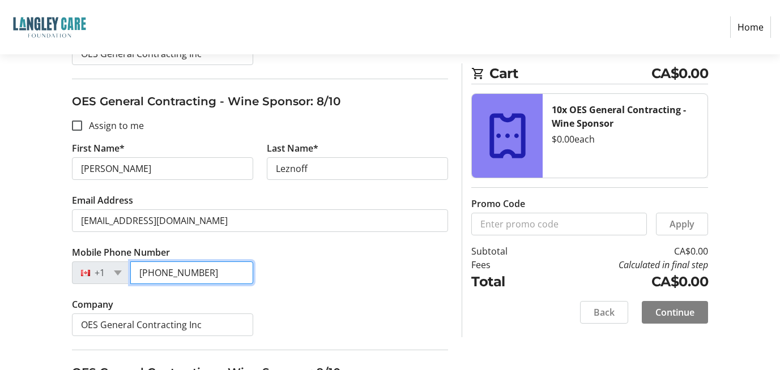
drag, startPoint x: 221, startPoint y: 278, endPoint x: 0, endPoint y: 274, distance: 221.0
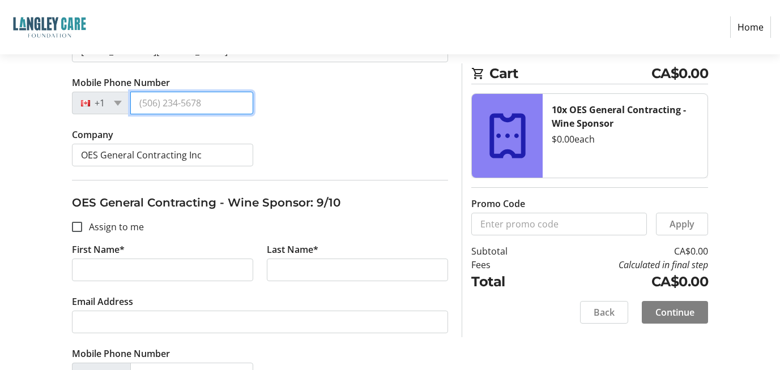
scroll to position [2252, 0]
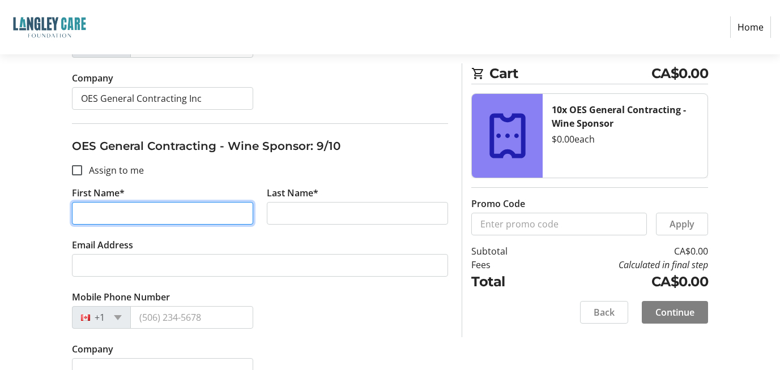
click at [111, 218] on input "First Name*" at bounding box center [162, 213] width 181 height 23
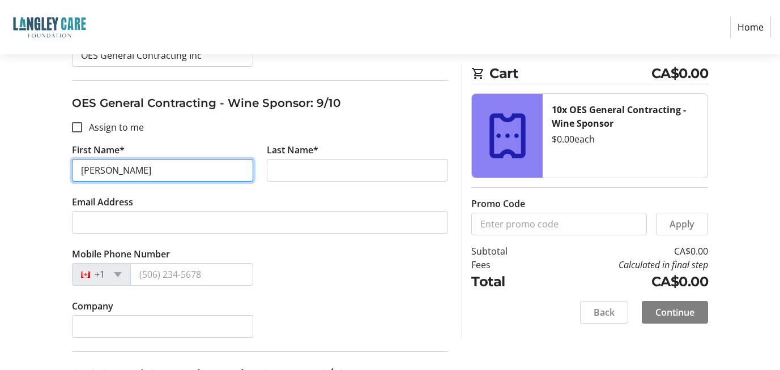
scroll to position [2309, 0]
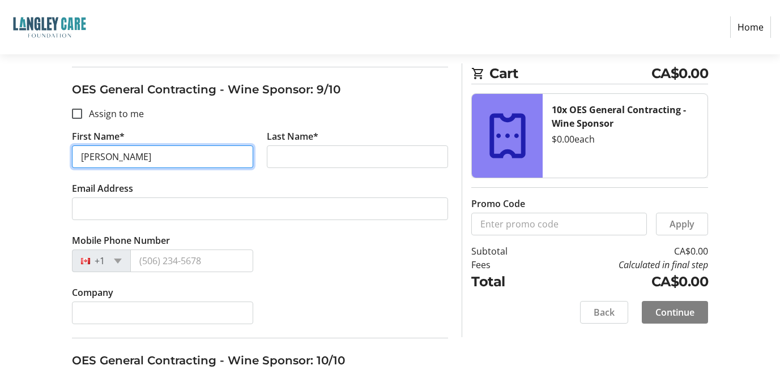
type input "[PERSON_NAME]"
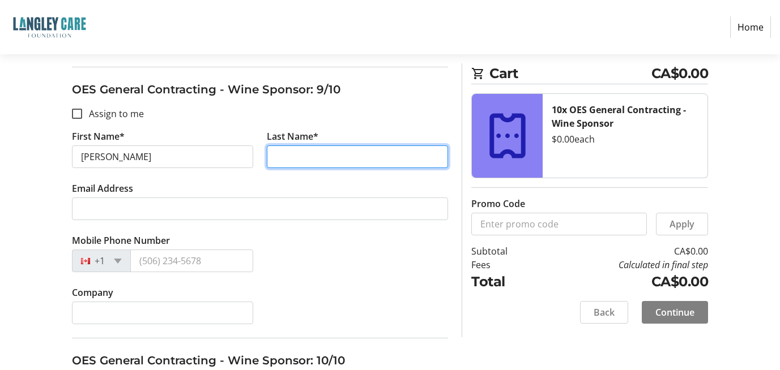
drag, startPoint x: 367, startPoint y: 157, endPoint x: 374, endPoint y: 163, distance: 9.0
click at [367, 158] on input "Last Name*" at bounding box center [357, 157] width 181 height 23
type input "Lo [PERSON_NAME]"
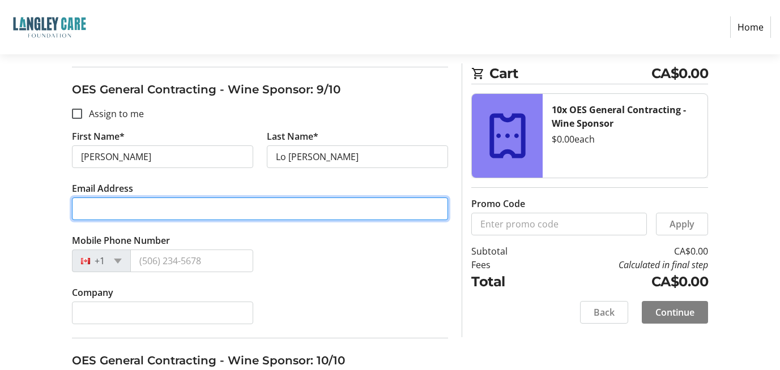
click at [194, 208] on input "Email Address" at bounding box center [260, 209] width 377 height 23
type input "[EMAIL_ADDRESS][DOMAIN_NAME]"
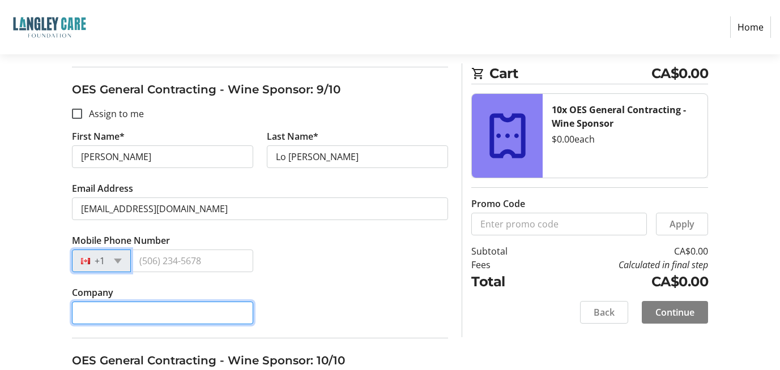
click at [168, 313] on input "Company" at bounding box center [162, 313] width 181 height 23
type input "OES General Contracting Inc"
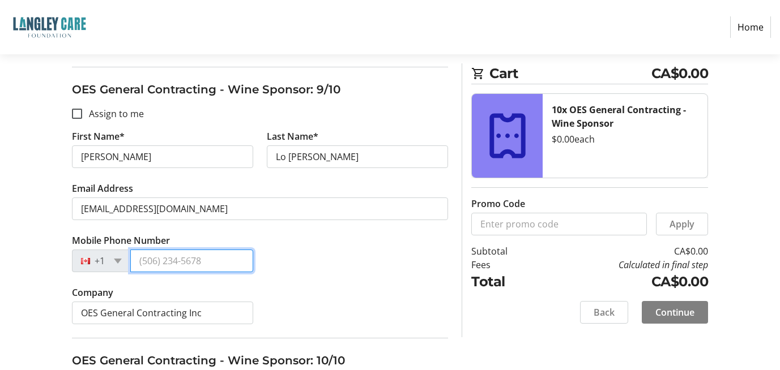
type input "[PHONE_NUMBER]"
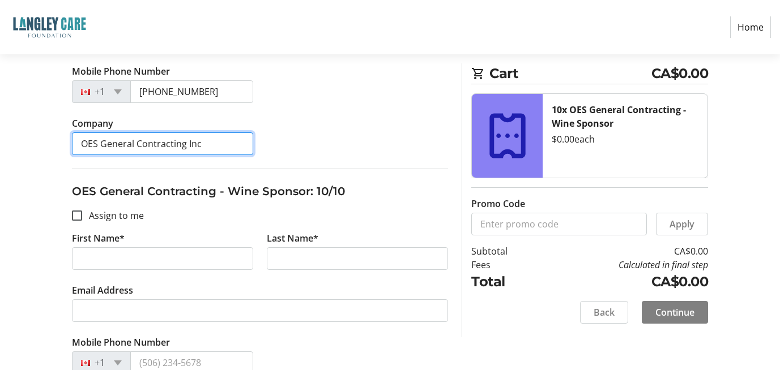
scroll to position [2479, 0]
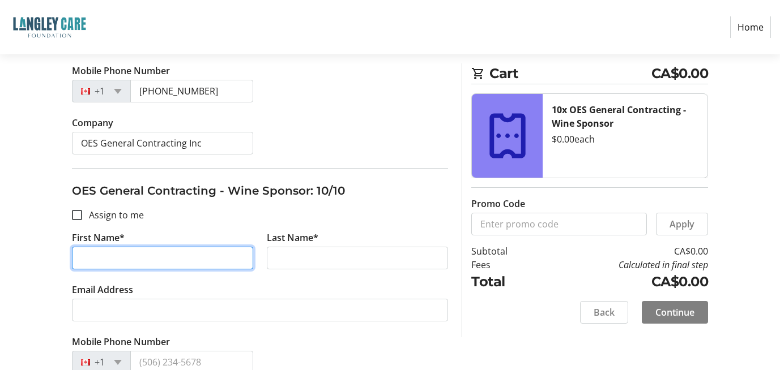
click at [140, 252] on input "First Name*" at bounding box center [162, 258] width 181 height 23
type input "[PERSON_NAME]"
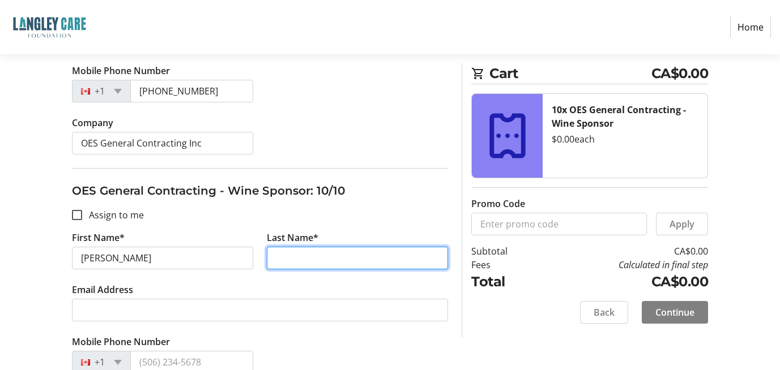
click at [353, 267] on input "Last Name*" at bounding box center [357, 258] width 181 height 23
type input "Lo [PERSON_NAME]"
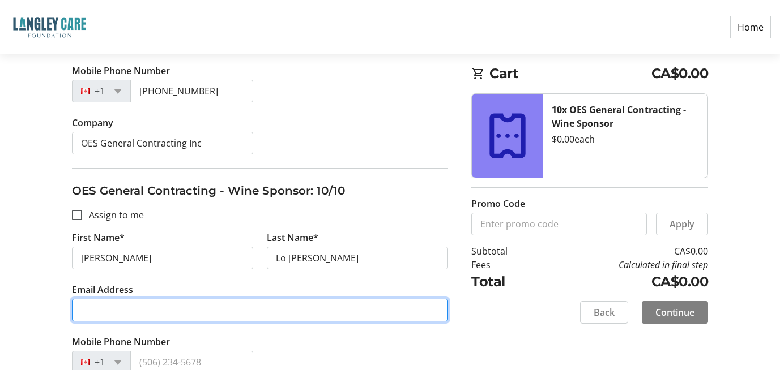
click at [166, 304] on input "Email Address" at bounding box center [260, 310] width 377 height 23
click at [228, 308] on input "Email Address" at bounding box center [260, 310] width 377 height 23
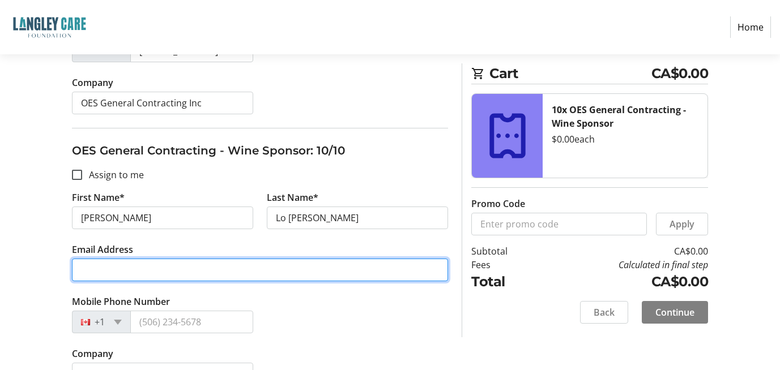
scroll to position [2548, 0]
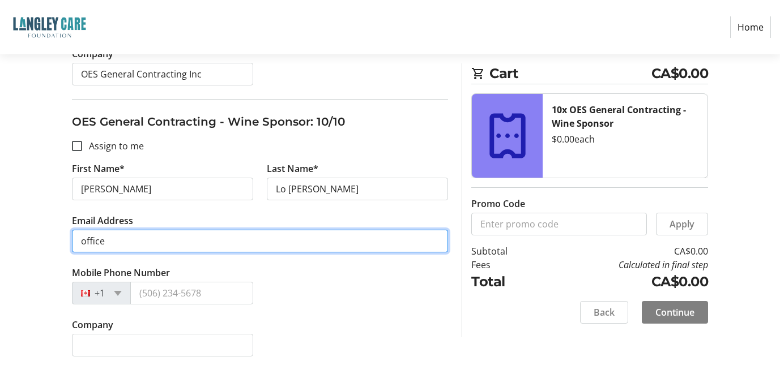
type input "[EMAIL_ADDRESS][DOMAIN_NAME]"
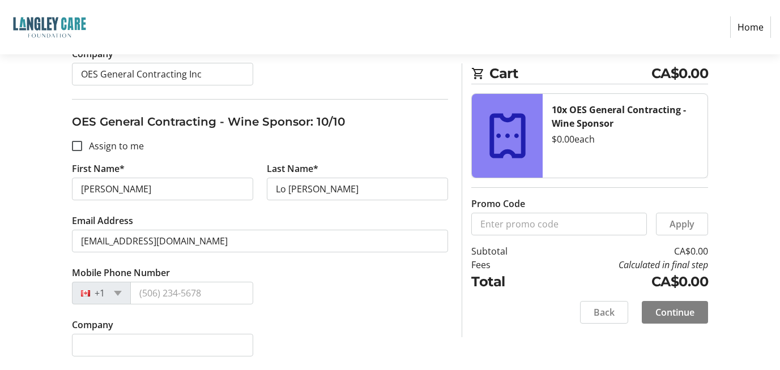
click at [104, 332] on tr-form-field "Company" at bounding box center [162, 344] width 195 height 52
click at [112, 341] on input "Company" at bounding box center [162, 345] width 181 height 23
click at [211, 347] on input "Company" at bounding box center [162, 345] width 181 height 23
click at [225, 340] on input "Company" at bounding box center [162, 345] width 181 height 23
type input "OES General Contracting Inc"
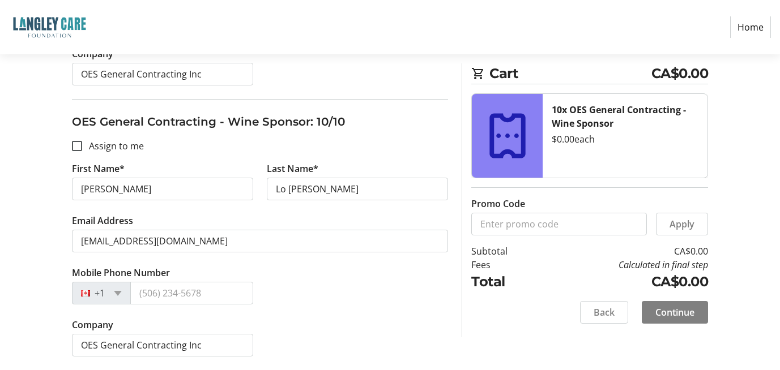
click at [328, 327] on div "Company OES General Contracting Inc" at bounding box center [260, 344] width 390 height 52
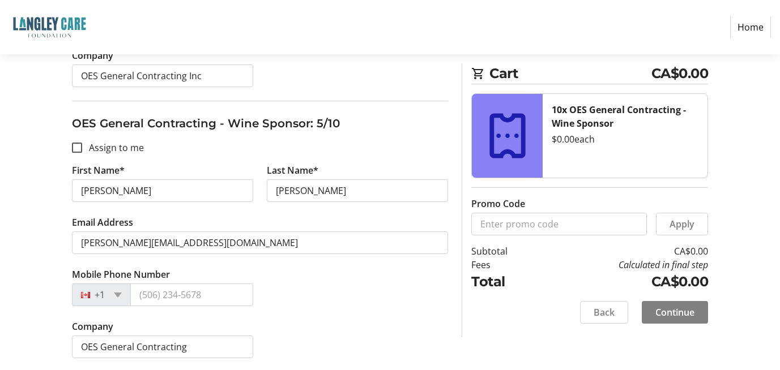
scroll to position [1246, 0]
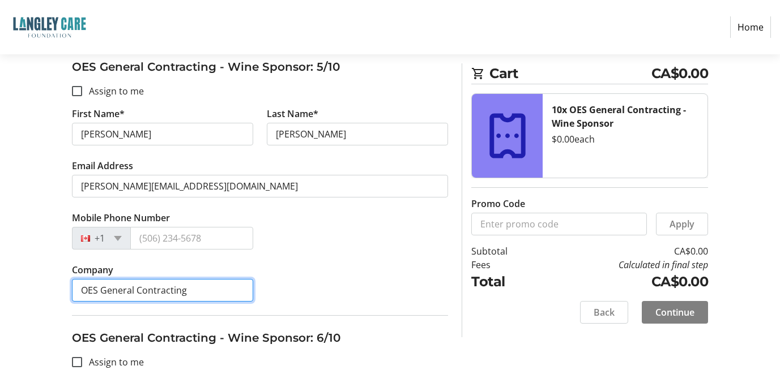
click at [206, 289] on input "OES General Contracting" at bounding box center [162, 290] width 181 height 23
type input "OES General Contracting Inc"
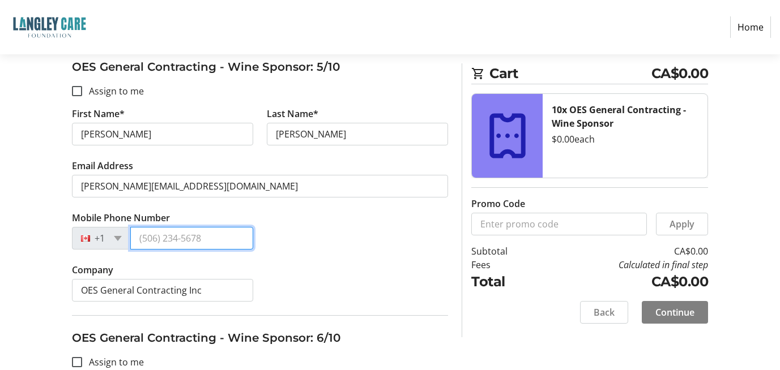
type input "[PHONE_NUMBER]"
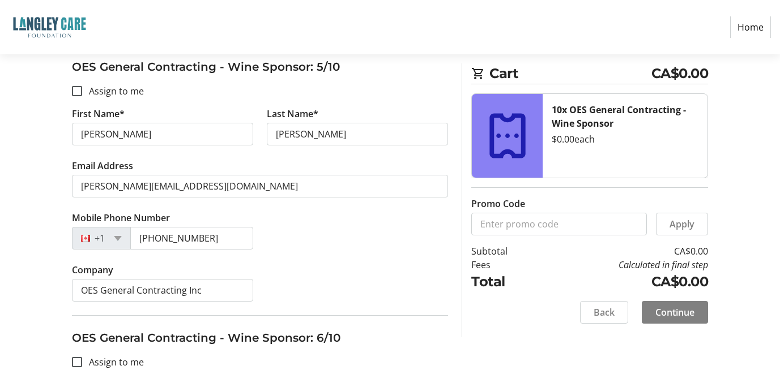
click at [339, 297] on div "Company OES General Contracting Inc" at bounding box center [260, 289] width 390 height 52
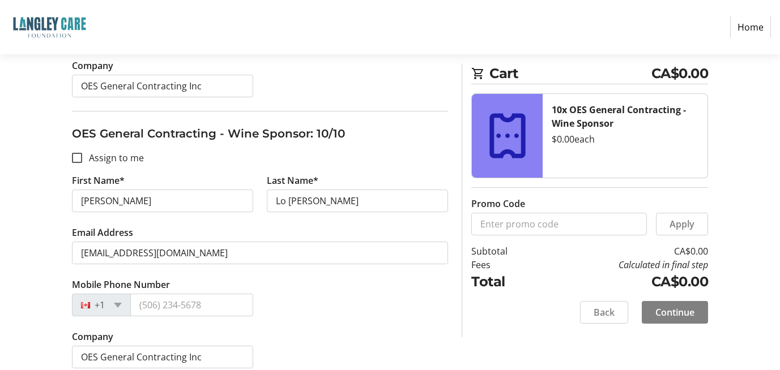
scroll to position [2548, 0]
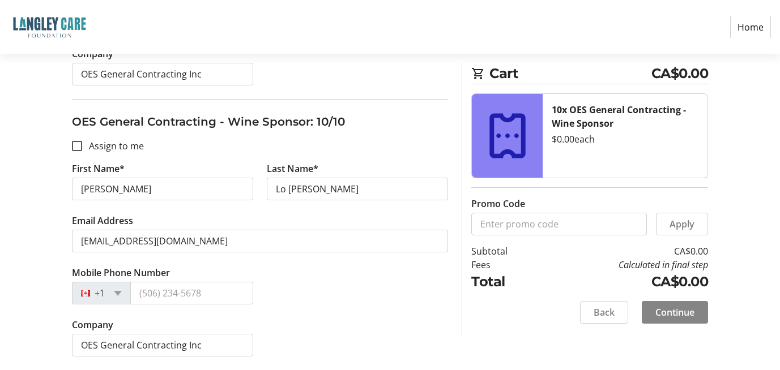
click at [695, 318] on span at bounding box center [675, 312] width 66 height 27
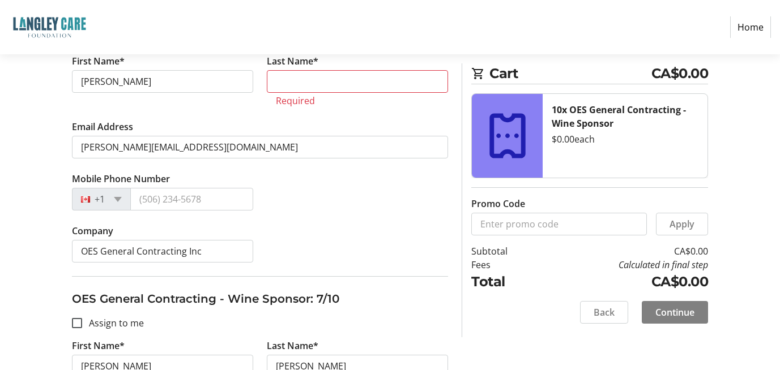
scroll to position [1552, 0]
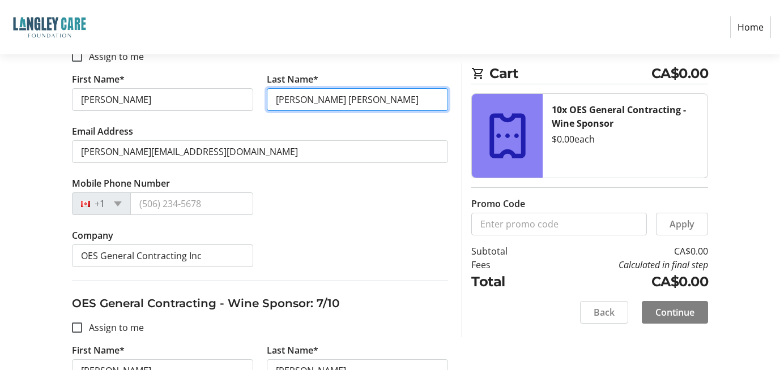
type input "[PERSON_NAME] [PERSON_NAME]"
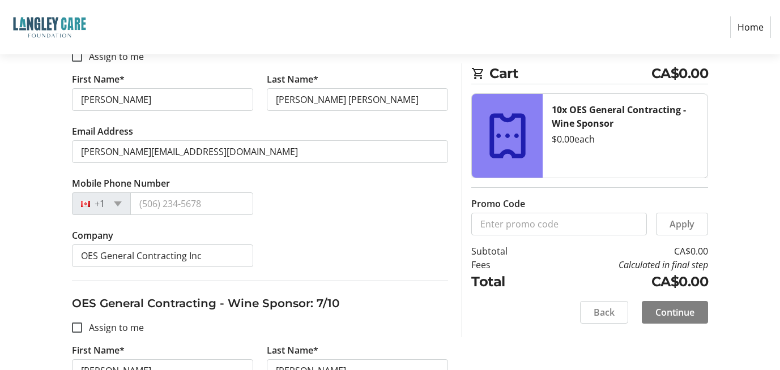
click at [406, 198] on div "Mobile Phone Number +1" at bounding box center [260, 203] width 390 height 52
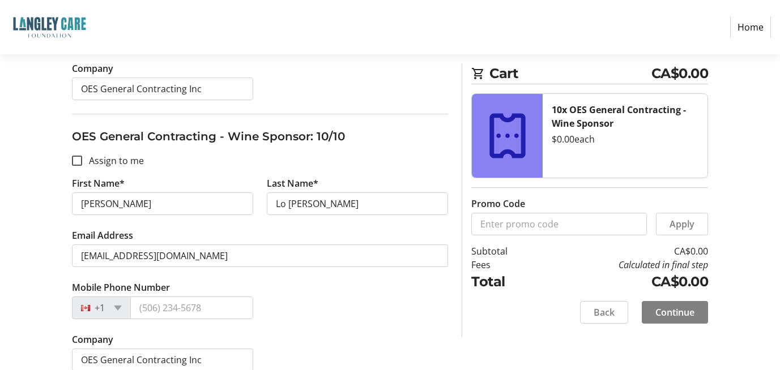
scroll to position [2548, 0]
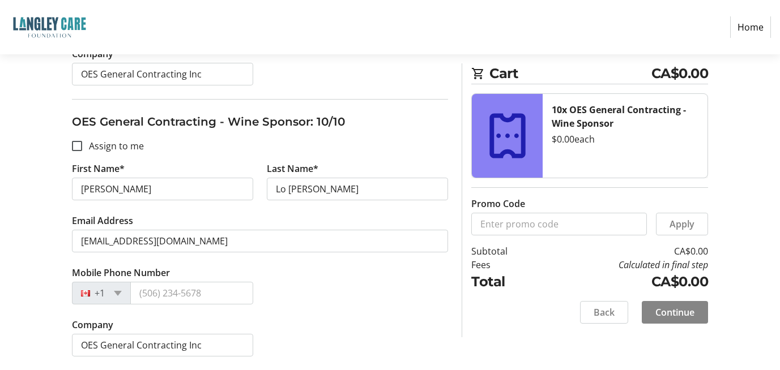
click at [700, 320] on span at bounding box center [675, 312] width 66 height 27
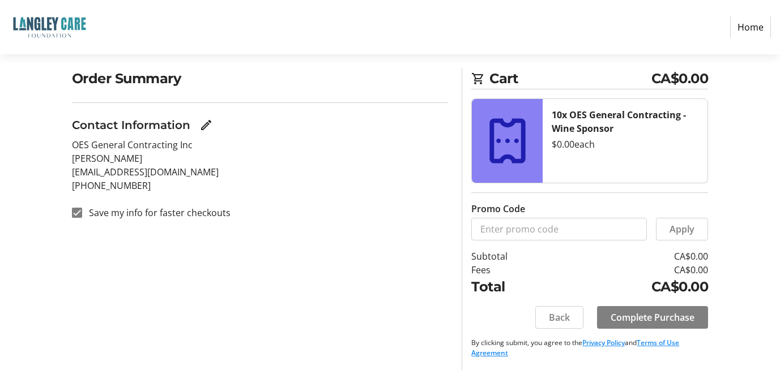
scroll to position [82, 0]
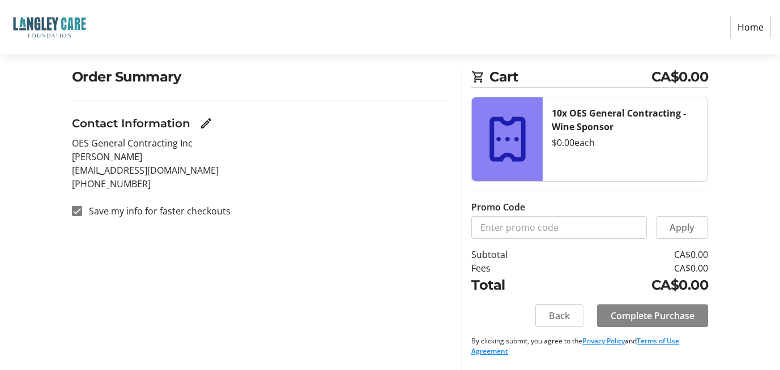
click at [649, 314] on span "Complete Purchase" at bounding box center [653, 316] width 84 height 14
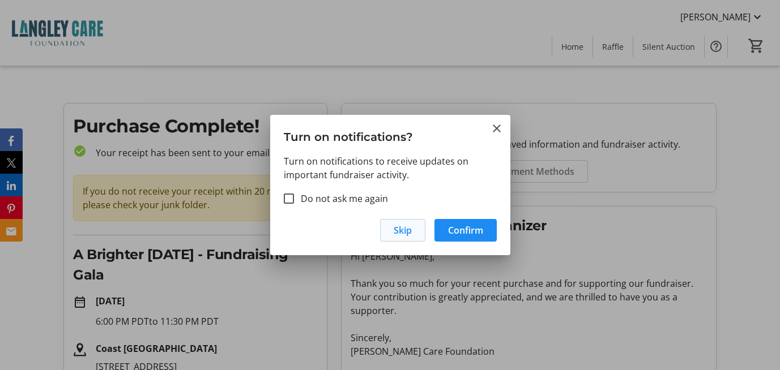
click at [419, 234] on span "button" at bounding box center [403, 230] width 44 height 27
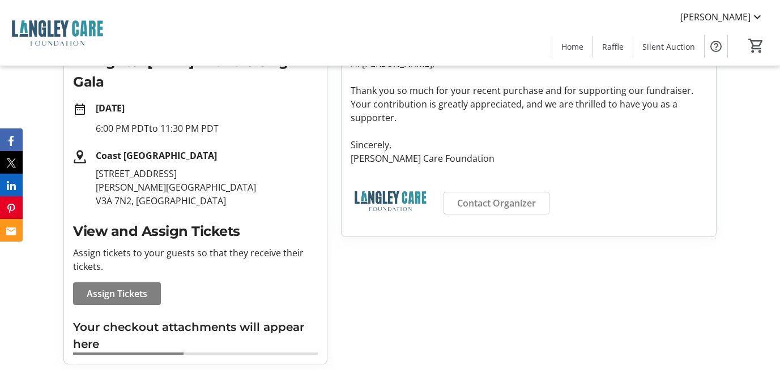
scroll to position [197, 0]
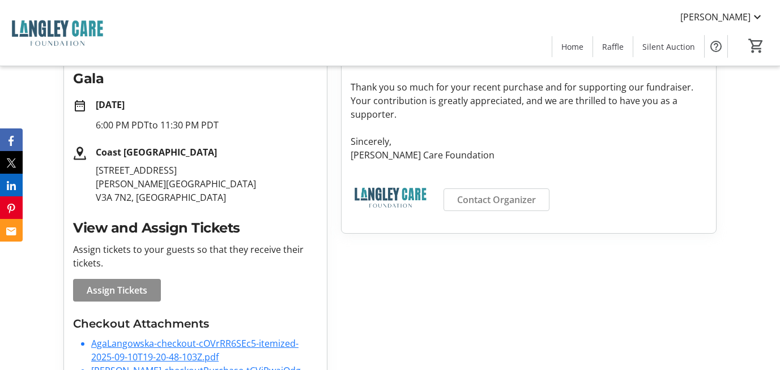
drag, startPoint x: 126, startPoint y: 289, endPoint x: 136, endPoint y: 288, distance: 10.3
click at [126, 289] on span "Assign Tickets" at bounding box center [117, 291] width 61 height 14
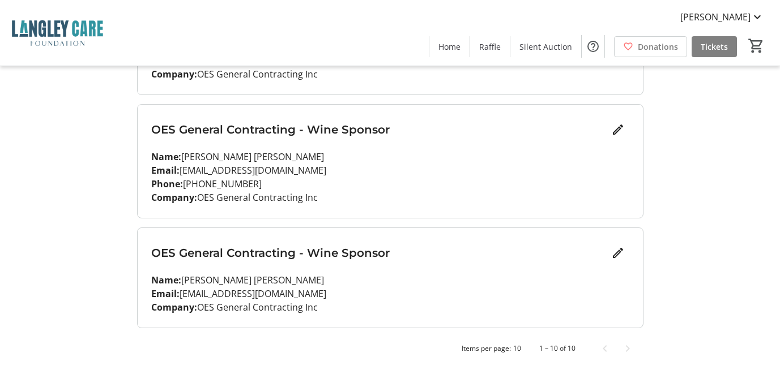
scroll to position [1052, 0]
